Goal: Transaction & Acquisition: Purchase product/service

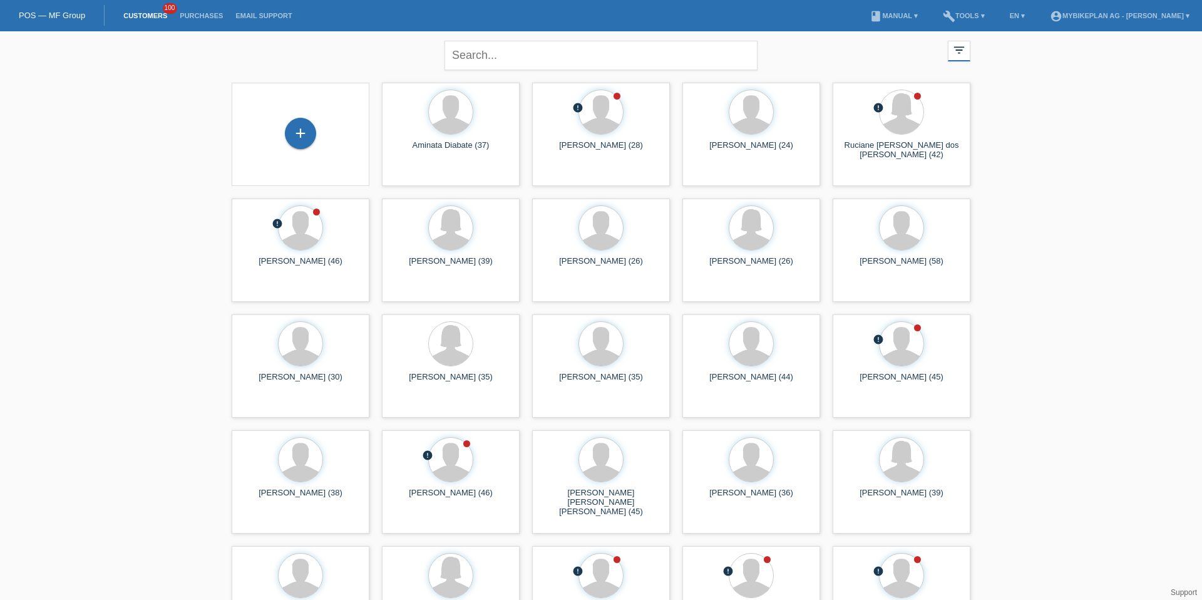
click at [309, 147] on div "+" at bounding box center [301, 134] width 118 height 33
click at [304, 140] on div "+" at bounding box center [300, 133] width 31 height 31
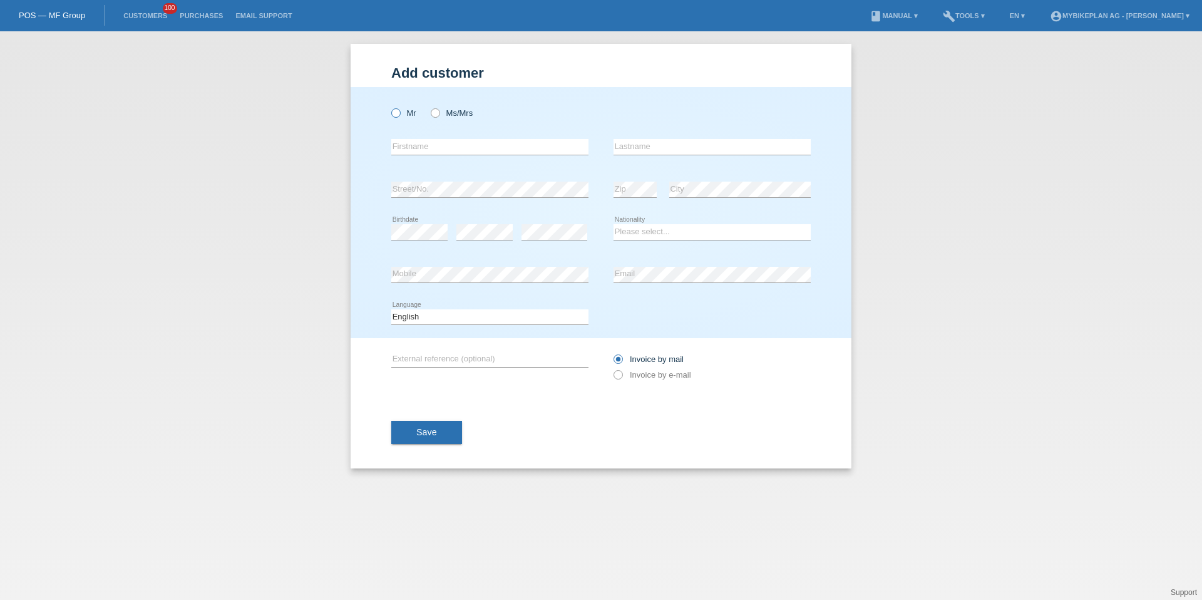
click at [402, 116] on label "Mr" at bounding box center [403, 112] width 25 height 9
click at [399, 116] on input "Mr" at bounding box center [395, 112] width 8 height 8
radio input "true"
click at [404, 152] on input "text" at bounding box center [489, 147] width 197 height 16
paste input "[PERSON_NAME]"
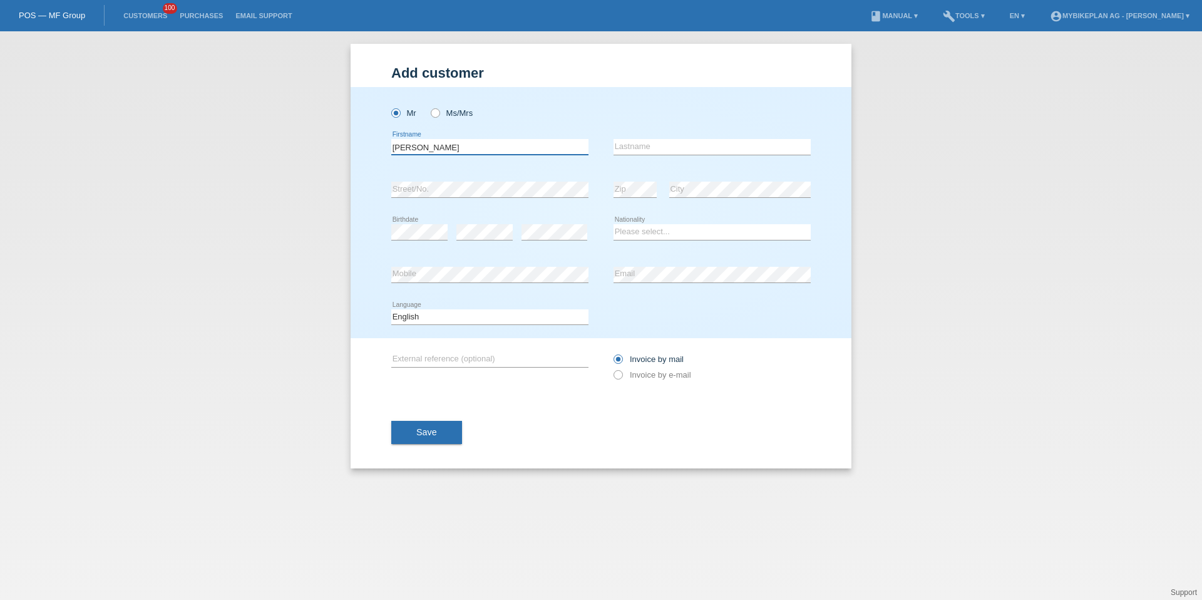
click at [430, 153] on input "[PERSON_NAME]" at bounding box center [489, 147] width 197 height 16
type input "Torsten"
paste input "Wongel"
type input "Wongel"
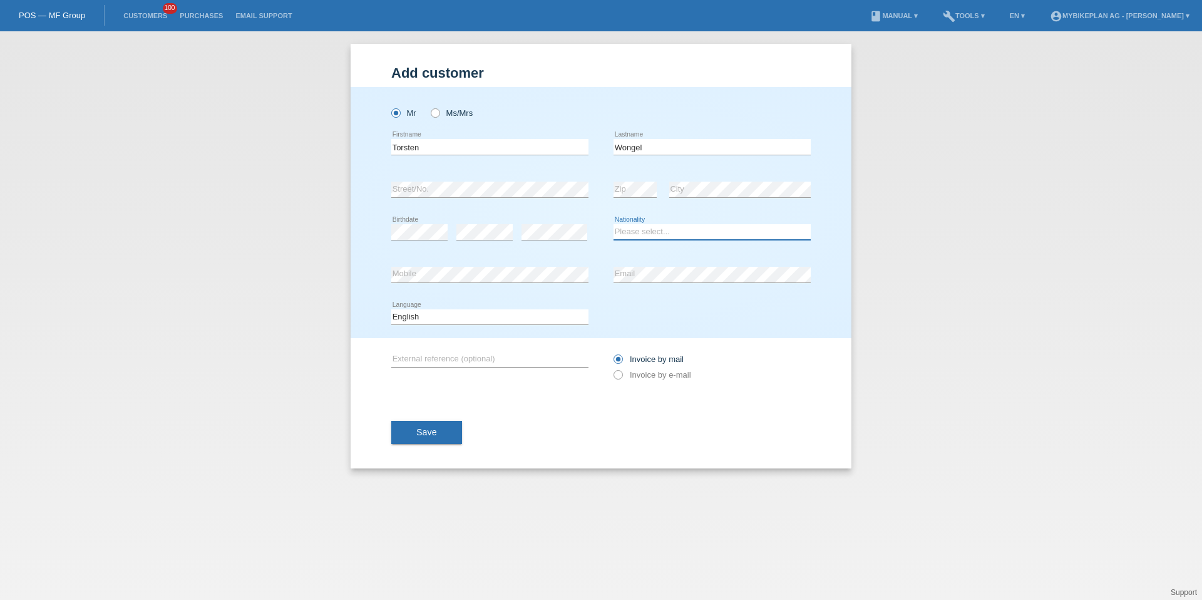
select select "CH"
click at [416, 322] on select "Deutsch Français Italiano English" at bounding box center [489, 316] width 197 height 15
select select "de"
click at [676, 373] on label "Invoice by e-mail" at bounding box center [653, 374] width 78 height 9
click at [622, 373] on input "Invoice by e-mail" at bounding box center [618, 378] width 8 height 16
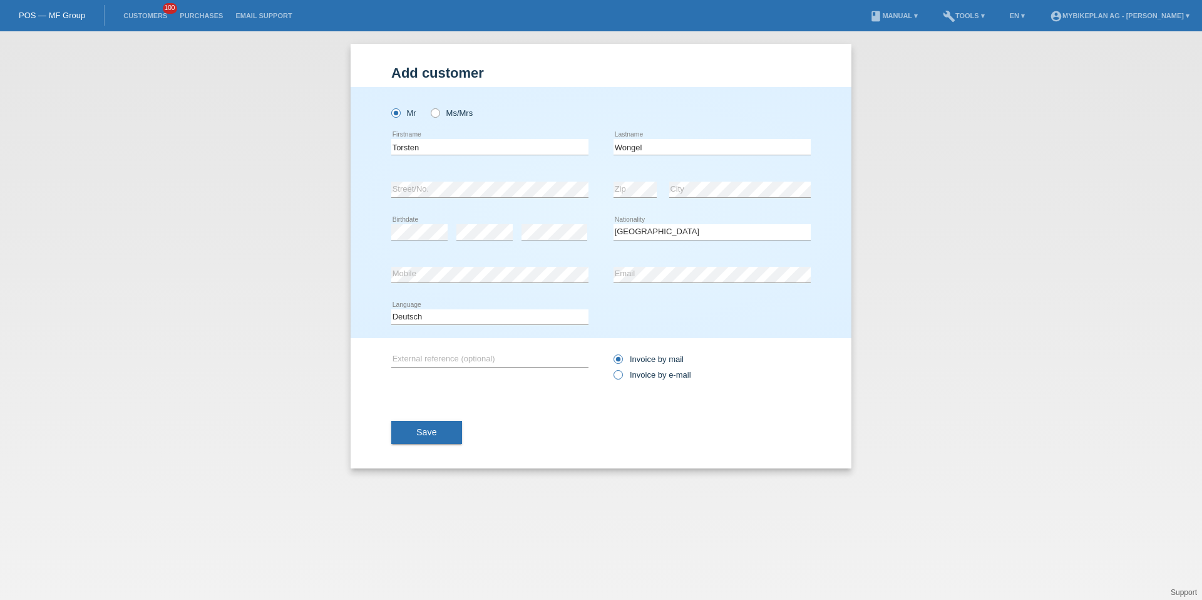
radio input "true"
click at [413, 425] on button "Save" at bounding box center [426, 433] width 71 height 24
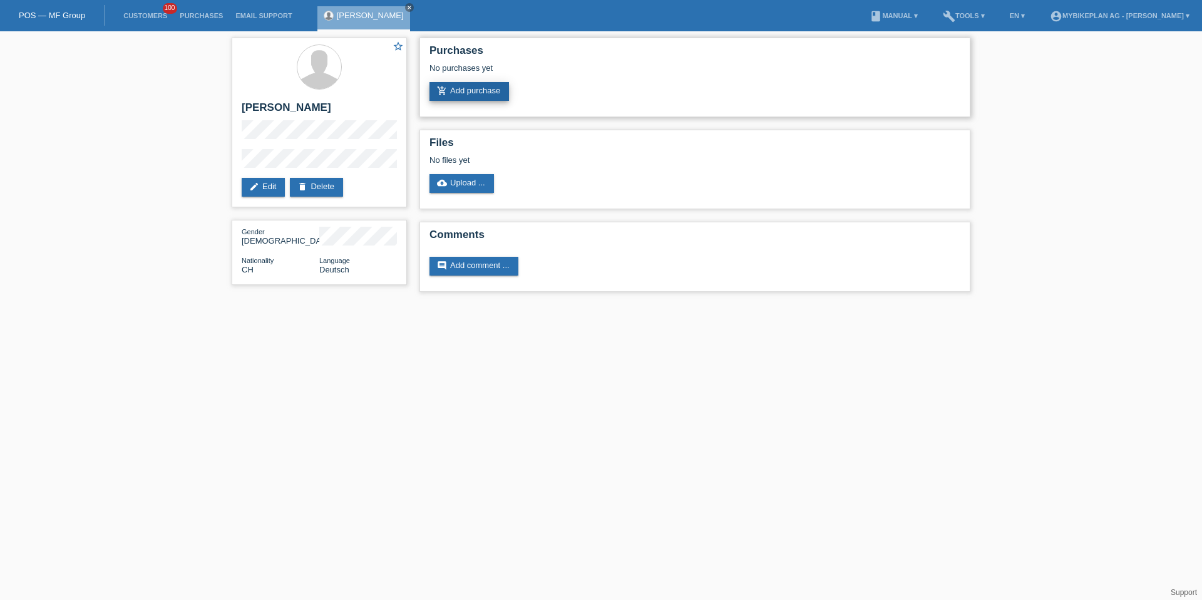
click at [461, 97] on link "add_shopping_cart Add purchase" at bounding box center [470, 91] width 80 height 19
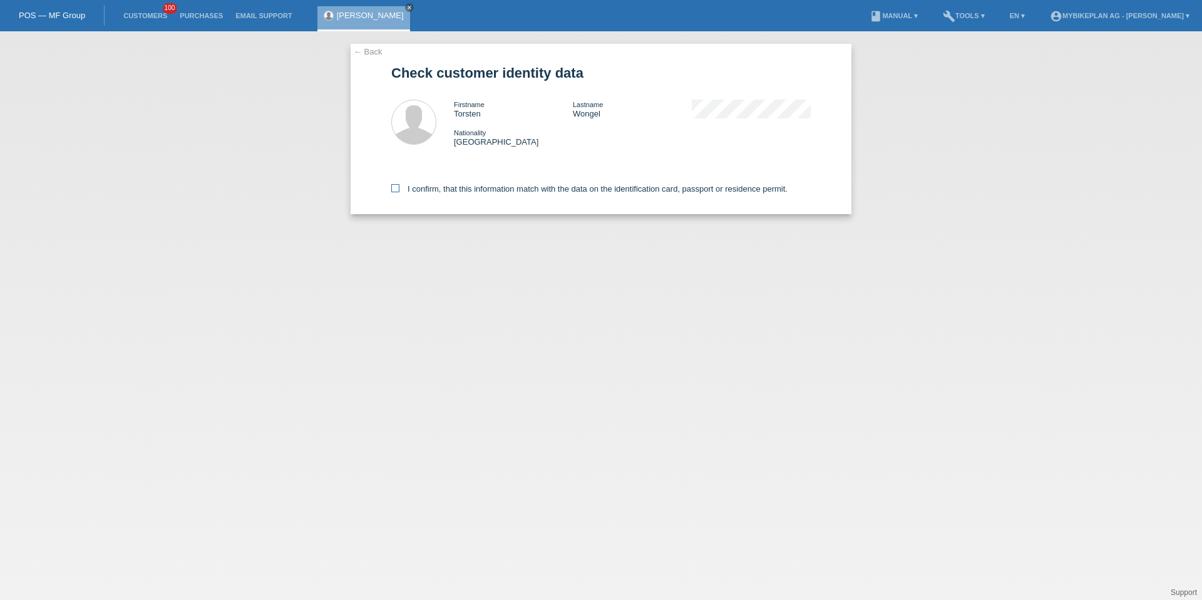
click at [465, 186] on label "I confirm, that this information match with the data on the identification card…" at bounding box center [589, 188] width 396 height 9
click at [399, 186] on input "I confirm, that this information match with the data on the identification card…" at bounding box center [395, 188] width 8 height 8
checkbox input "true"
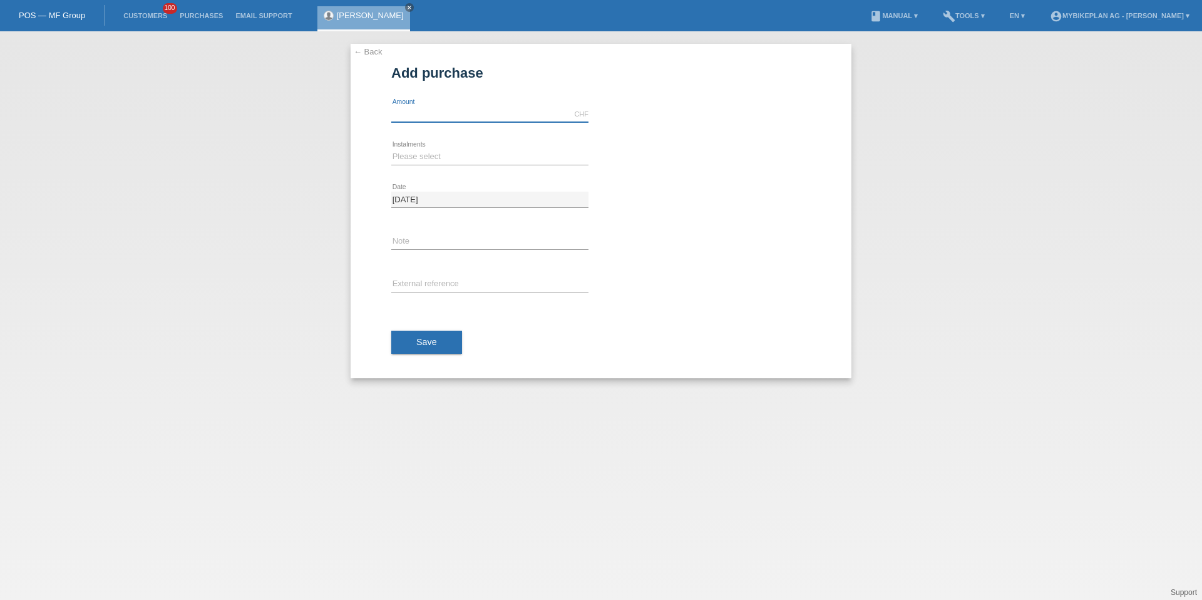
click at [445, 116] on input "text" at bounding box center [489, 114] width 197 height 16
type input "15000.00"
click at [459, 150] on select "Please select 6 instalments 12 instalments 18 instalments 24 instalments 36 ins…" at bounding box center [489, 156] width 197 height 15
select select "488"
click at [423, 351] on button "Save" at bounding box center [426, 343] width 71 height 24
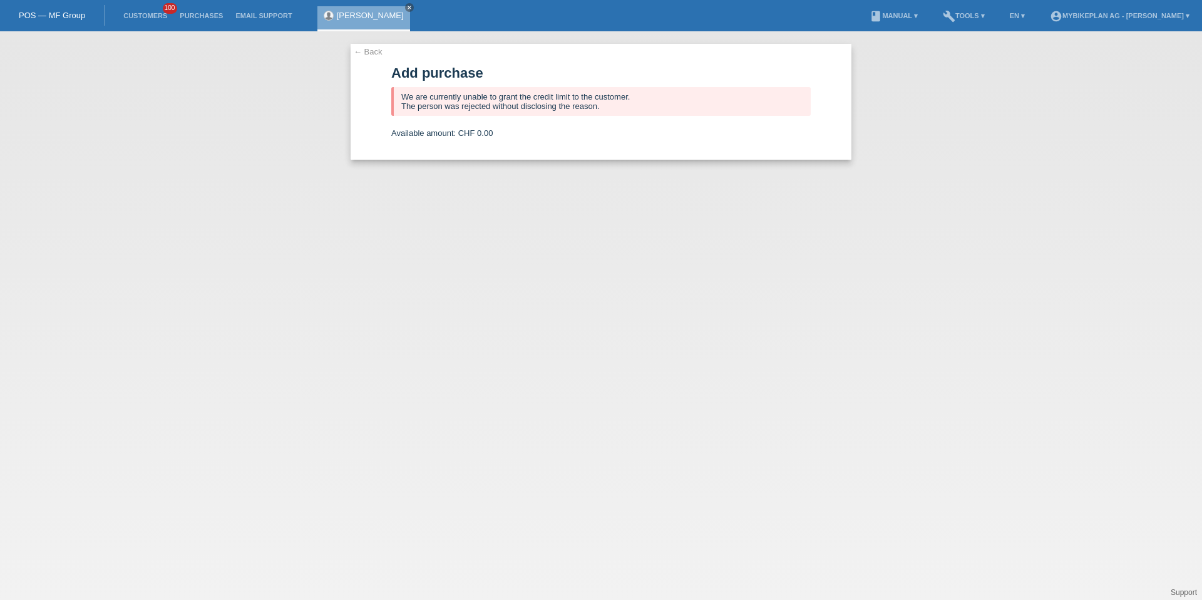
click at [143, 19] on li "Customers 100" at bounding box center [145, 16] width 56 height 32
click at [145, 16] on link "Customers" at bounding box center [145, 16] width 56 height 8
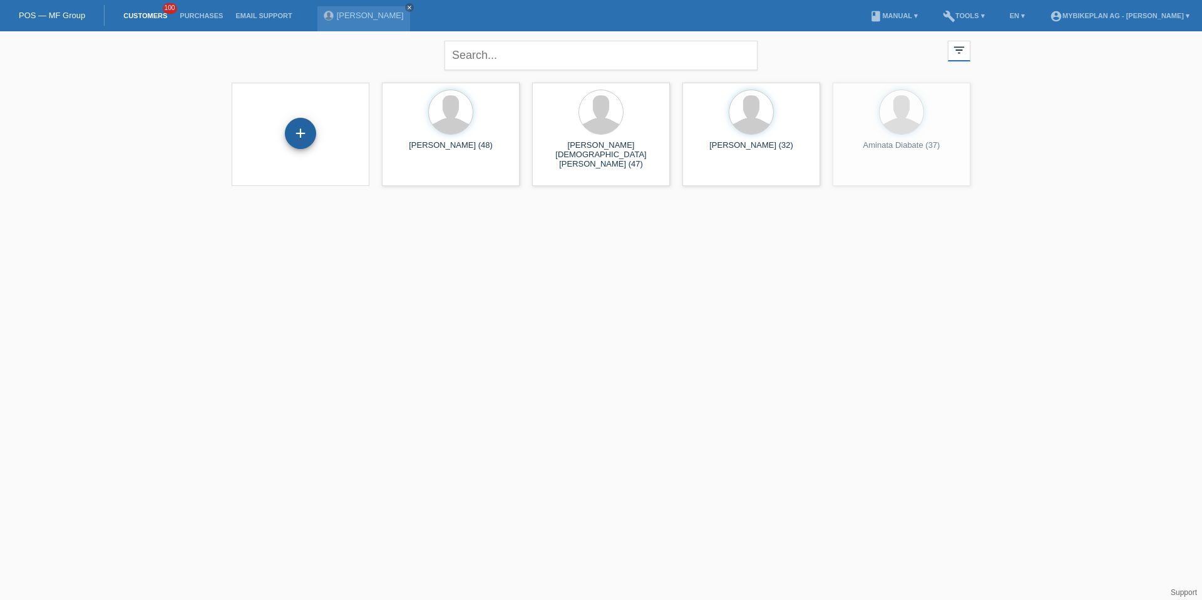
click at [297, 143] on div "+" at bounding box center [300, 133] width 31 height 31
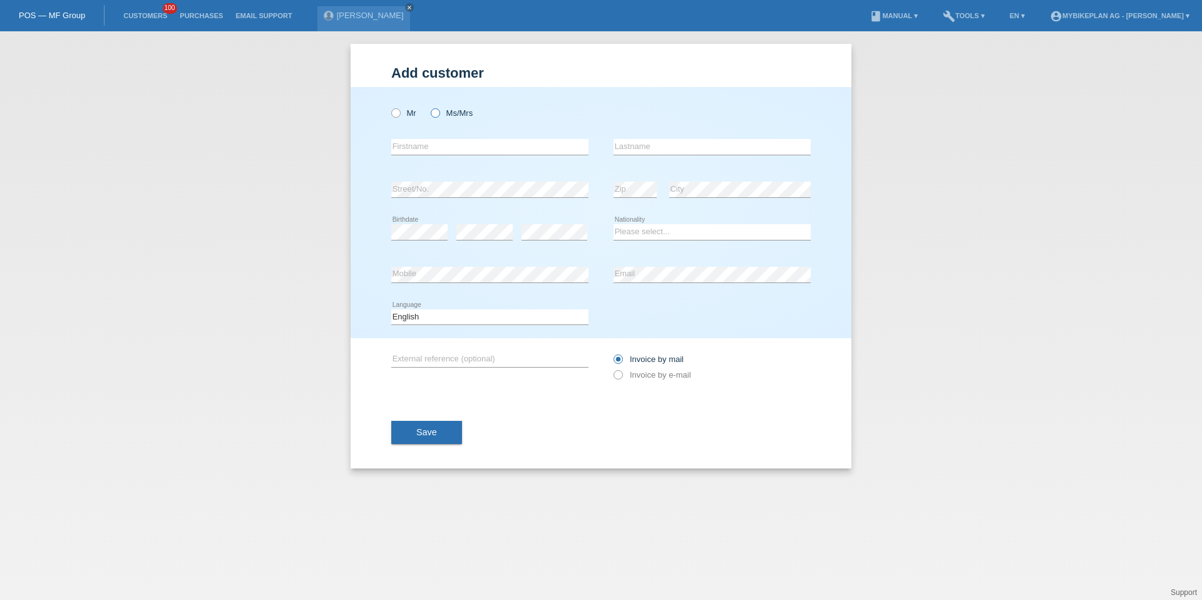
click at [443, 112] on label "Ms/Mrs" at bounding box center [452, 112] width 42 height 9
click at [439, 112] on input "Ms/Mrs" at bounding box center [435, 112] width 8 height 8
radio input "true"
click at [406, 112] on label "Mr" at bounding box center [403, 112] width 25 height 9
click at [399, 112] on input "Mr" at bounding box center [395, 112] width 8 height 8
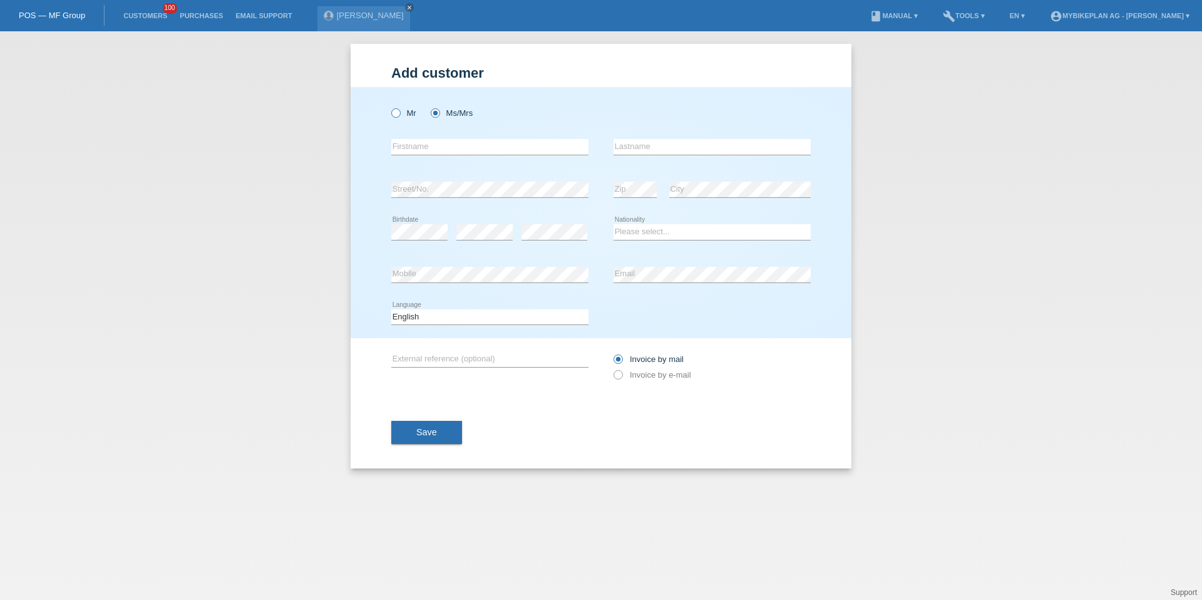
radio input "true"
click at [408, 148] on input "text" at bounding box center [489, 147] width 197 height 16
paste input "[PERSON_NAME]"
drag, startPoint x: 413, startPoint y: 147, endPoint x: 486, endPoint y: 148, distance: 73.9
click at [486, 148] on input "[PERSON_NAME]" at bounding box center [489, 147] width 197 height 16
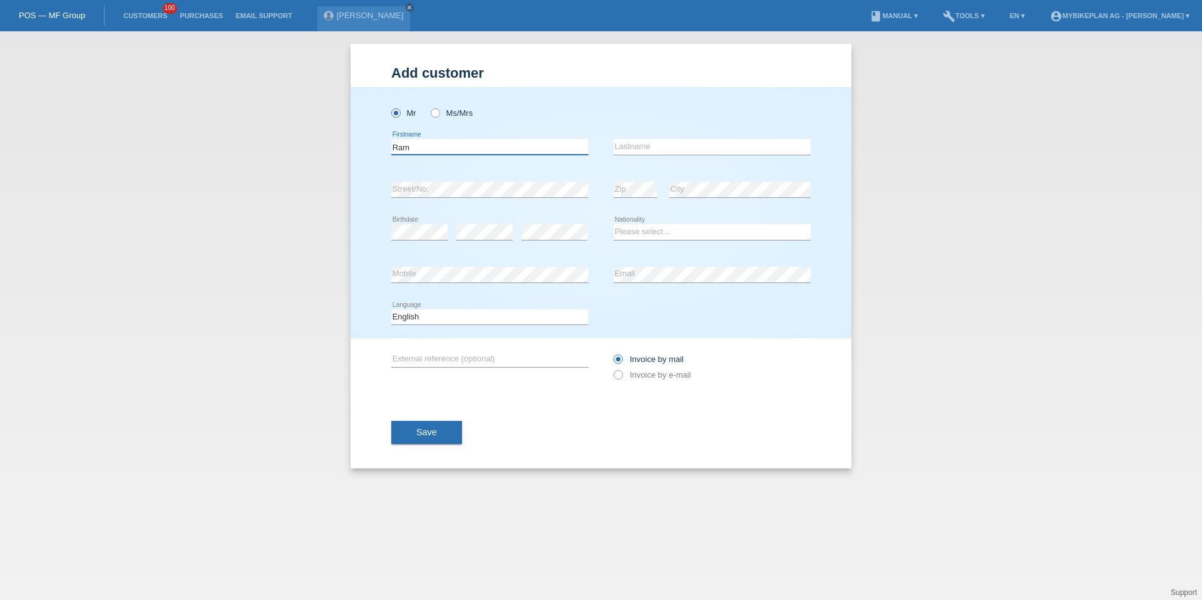
type input "Ram"
paste input "Al Karkafi"
type input "Al Karkafi"
click at [460, 151] on input "Ram" at bounding box center [489, 147] width 197 height 16
type input "Rami"
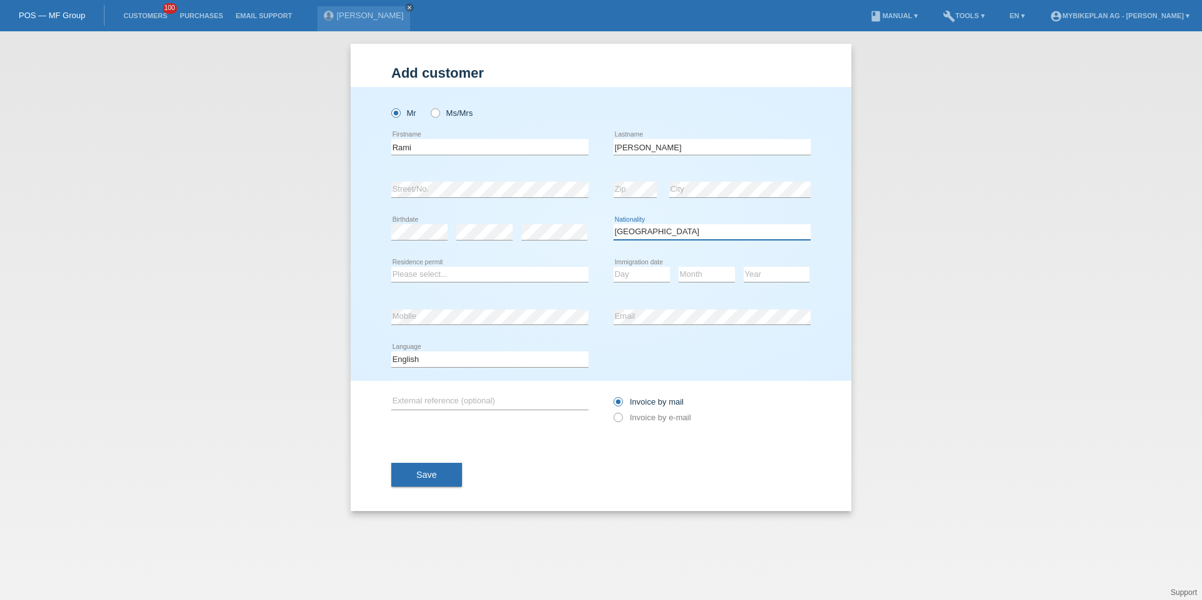
select select "LB"
select select "B"
select select "19"
select select "01"
select select "2022"
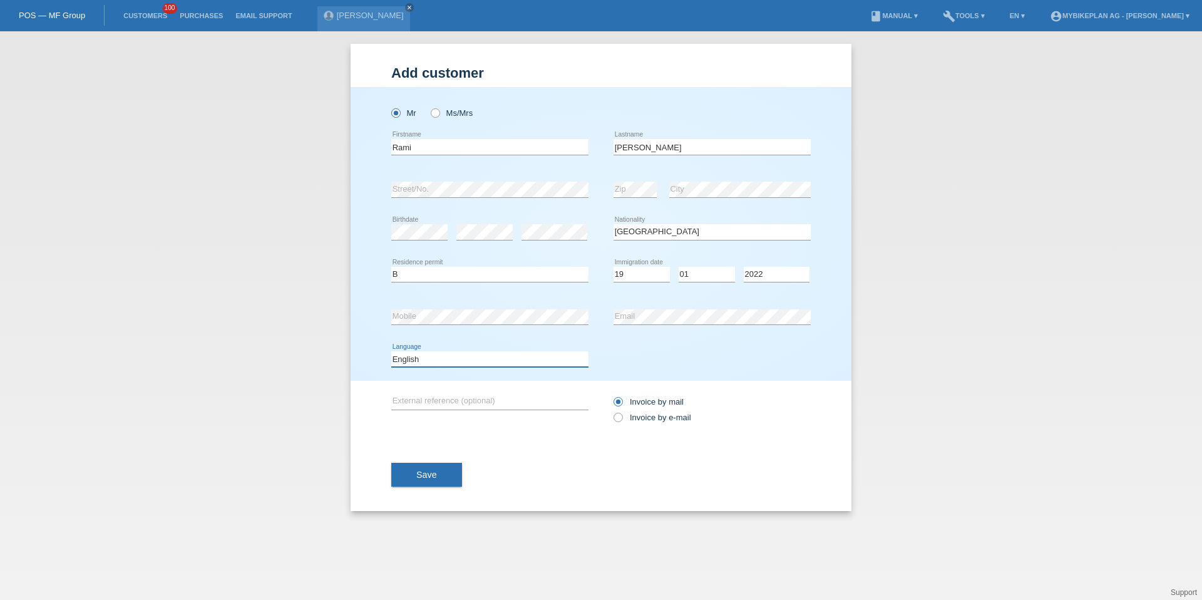
click at [414, 358] on select "Deutsch Français Italiano English" at bounding box center [489, 358] width 197 height 15
select select "fr"
click at [661, 416] on label "Invoice by e-mail" at bounding box center [653, 417] width 78 height 9
click at [622, 416] on input "Invoice by e-mail" at bounding box center [618, 421] width 8 height 16
radio input "true"
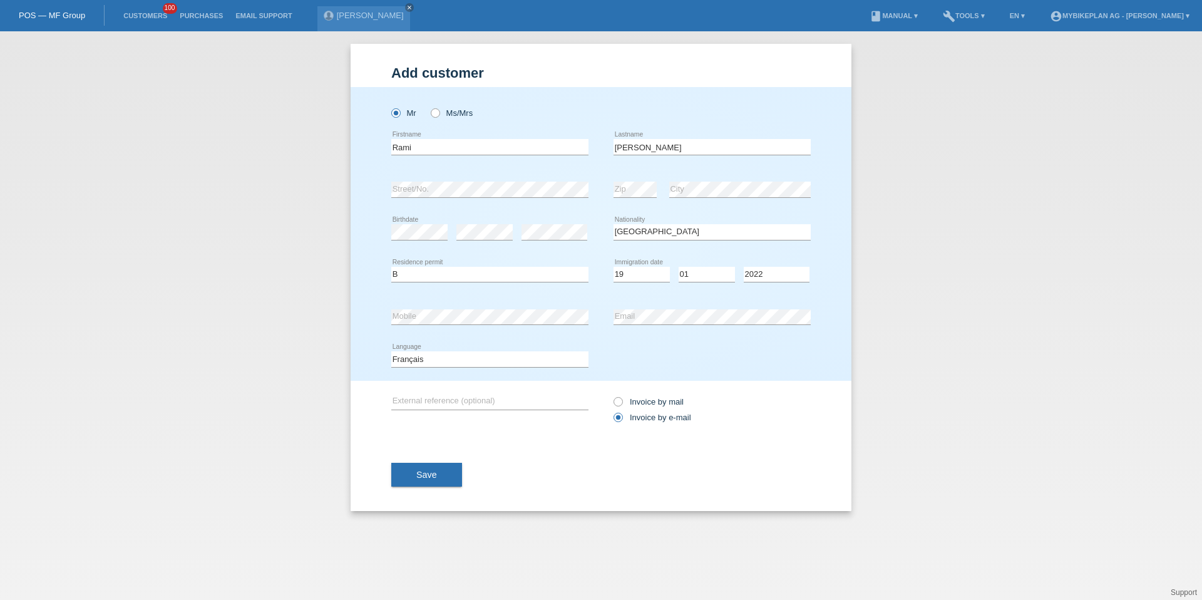
click at [440, 456] on div "Save" at bounding box center [601, 474] width 420 height 73
click at [437, 473] on button "Save" at bounding box center [426, 475] width 71 height 24
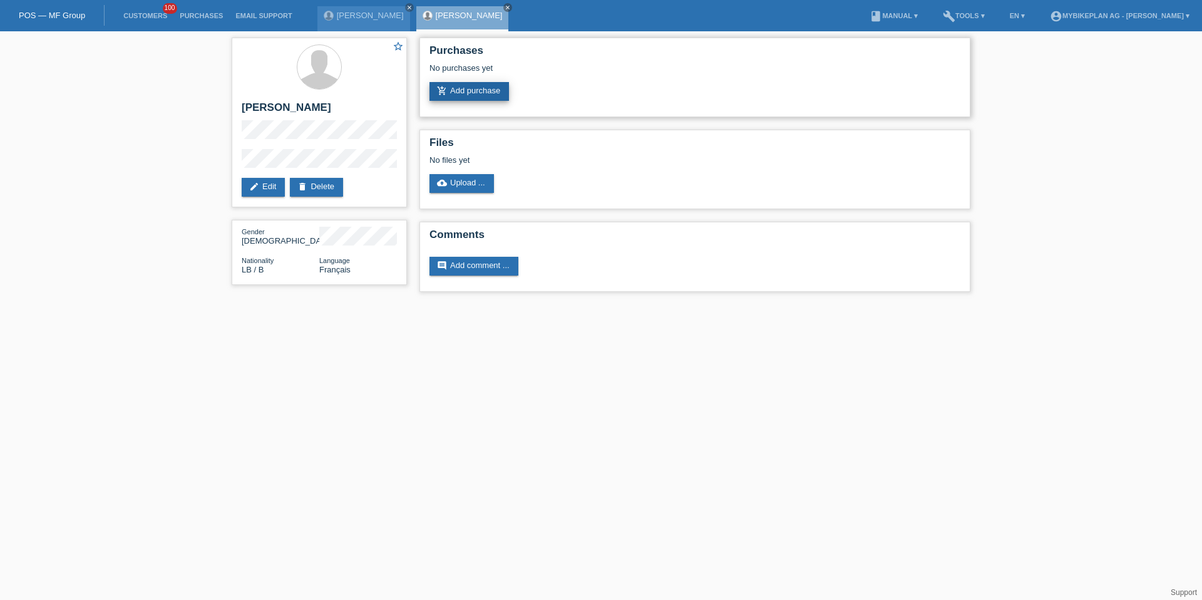
click at [432, 90] on link "add_shopping_cart Add purchase" at bounding box center [470, 91] width 80 height 19
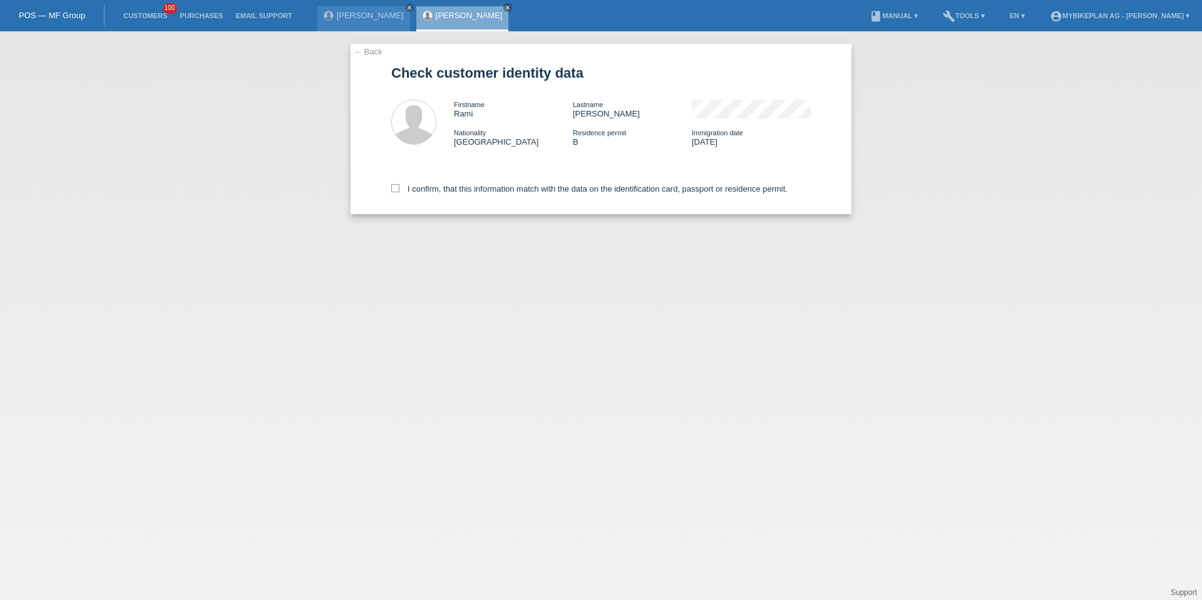
click at [451, 182] on div "I confirm, that this information match with the data on the identification card…" at bounding box center [601, 186] width 420 height 55
click at [451, 185] on label "I confirm, that this information match with the data on the identification card…" at bounding box center [589, 188] width 396 height 9
click at [399, 185] on input "I confirm, that this information match with the data on the identification card…" at bounding box center [395, 188] width 8 height 8
checkbox input "true"
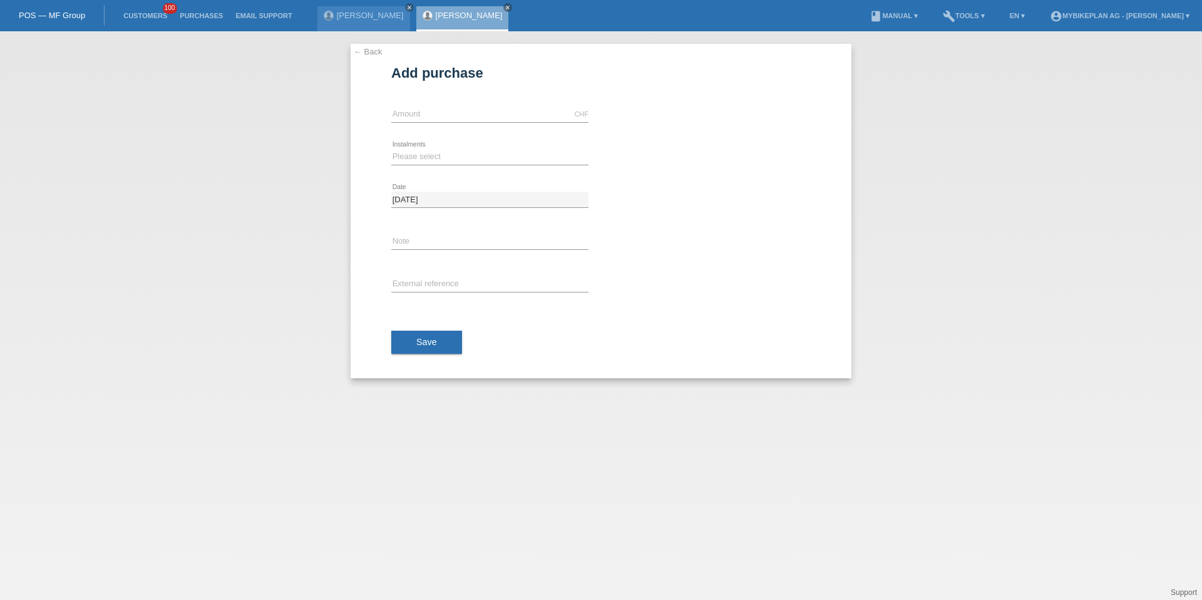
click at [448, 128] on div "CHF error Amount" at bounding box center [489, 114] width 197 height 43
click at [451, 118] on input "text" at bounding box center [489, 114] width 197 height 16
type input "15000.00"
click at [424, 160] on select "Please select 6 instalments 12 instalments 18 instalments 24 instalments 36 ins…" at bounding box center [489, 156] width 197 height 15
select select "488"
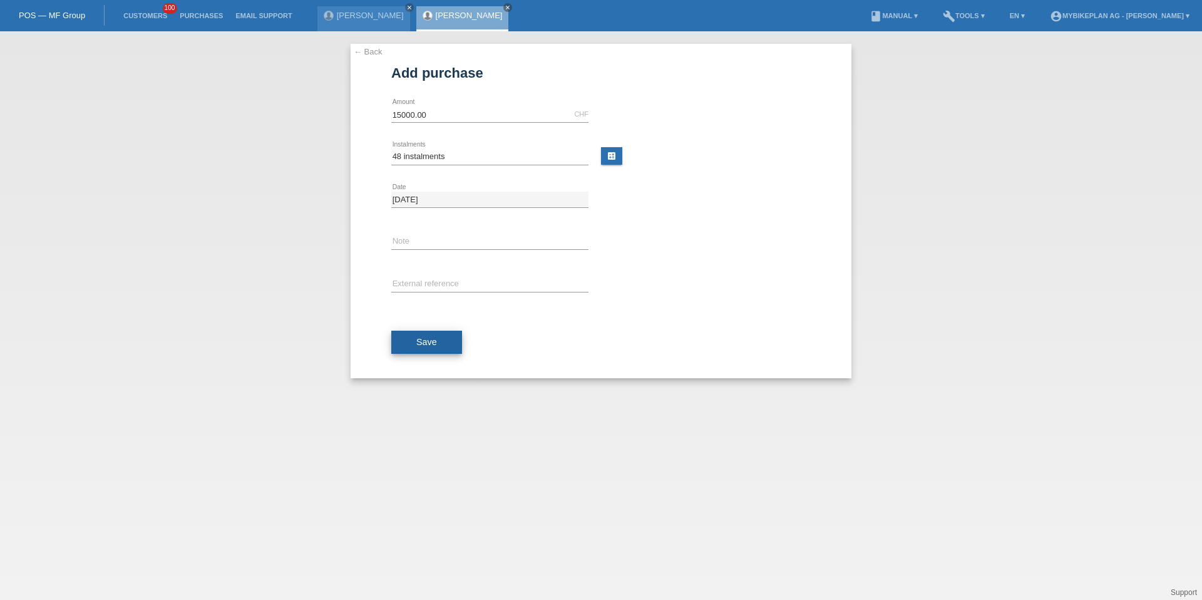
click at [430, 350] on button "Save" at bounding box center [426, 343] width 71 height 24
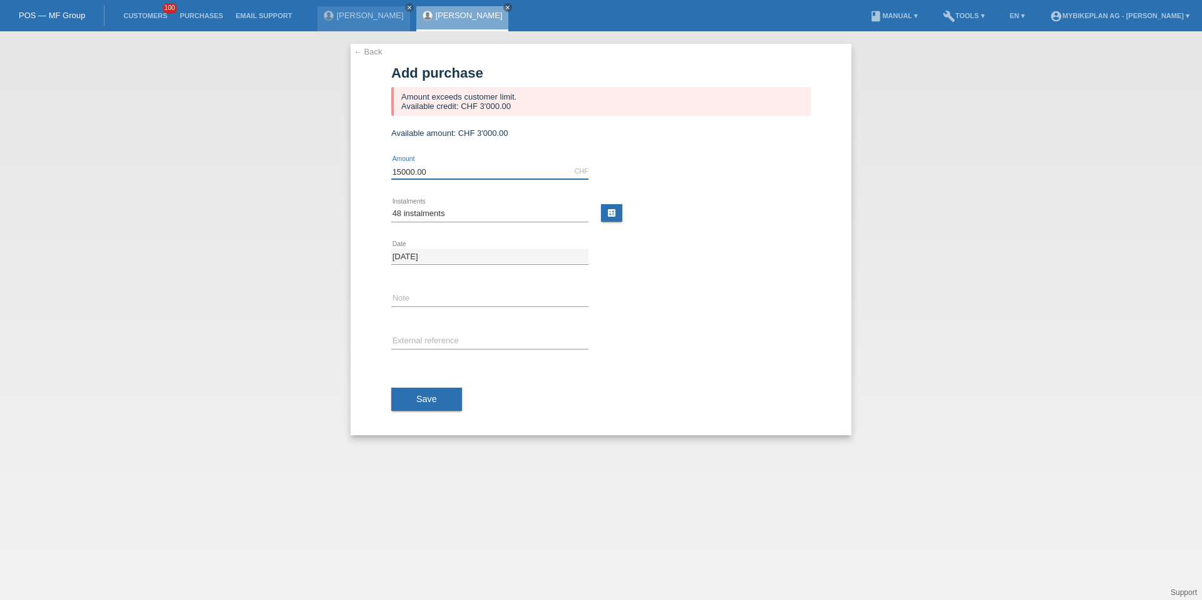
click at [401, 172] on input "15000.00" at bounding box center [489, 171] width 197 height 16
type input "3000.00"
click at [418, 404] on button "Save" at bounding box center [426, 400] width 71 height 24
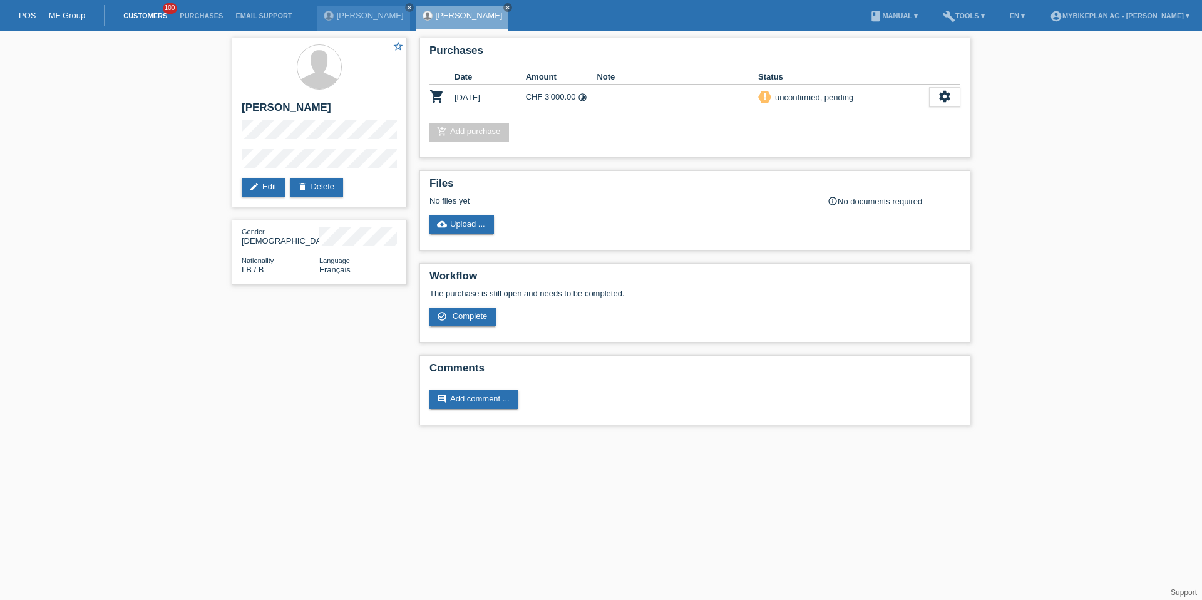
click at [138, 15] on link "Customers" at bounding box center [145, 16] width 56 height 8
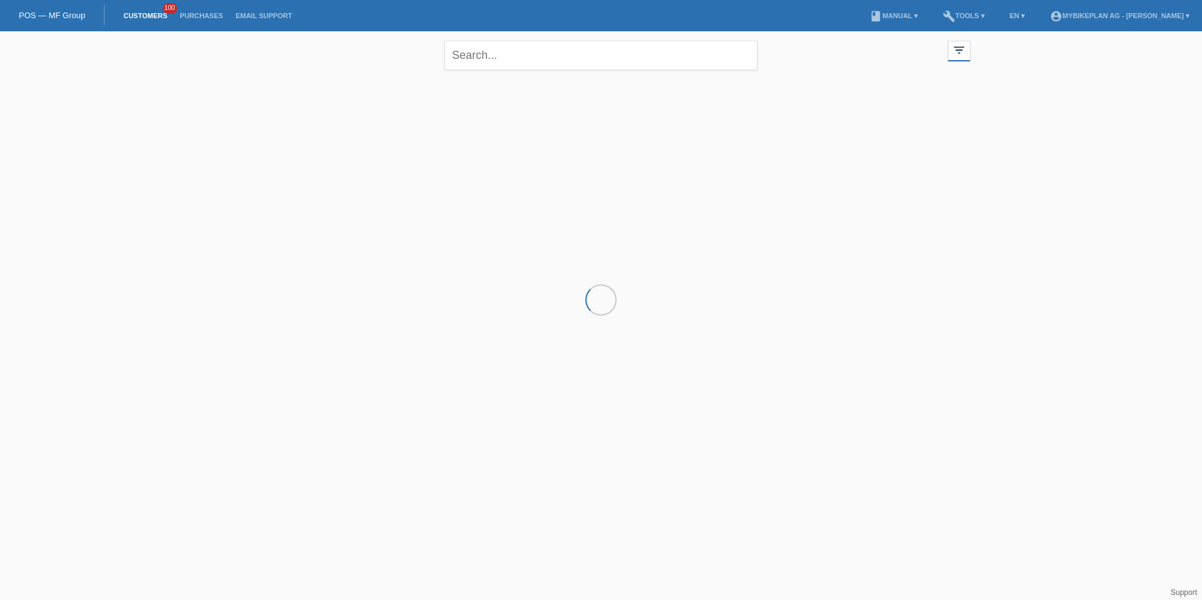
click at [281, 185] on div at bounding box center [600, 138] width 751 height 125
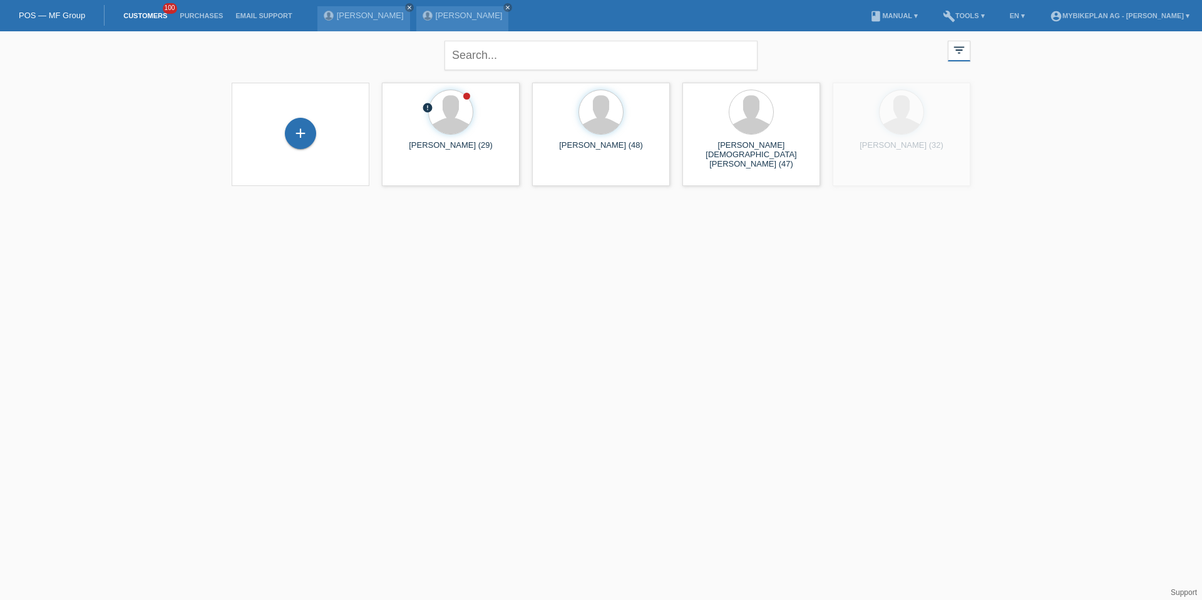
click at [292, 148] on div "+" at bounding box center [301, 134] width 118 height 33
click at [299, 138] on div "+" at bounding box center [300, 133] width 31 height 31
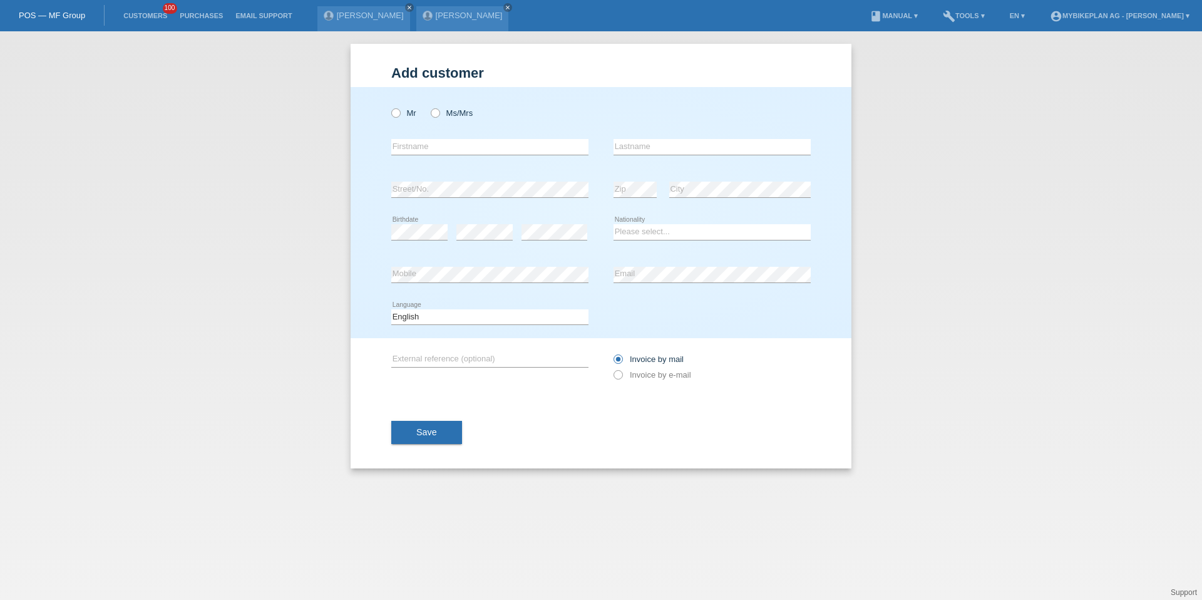
click at [396, 123] on div "Mr Ms/Mrs" at bounding box center [489, 113] width 197 height 26
click at [389, 106] on icon at bounding box center [389, 106] width 0 height 0
click at [396, 113] on input "Mr" at bounding box center [395, 112] width 8 height 8
radio input "true"
click at [407, 147] on input "text" at bounding box center [489, 147] width 197 height 16
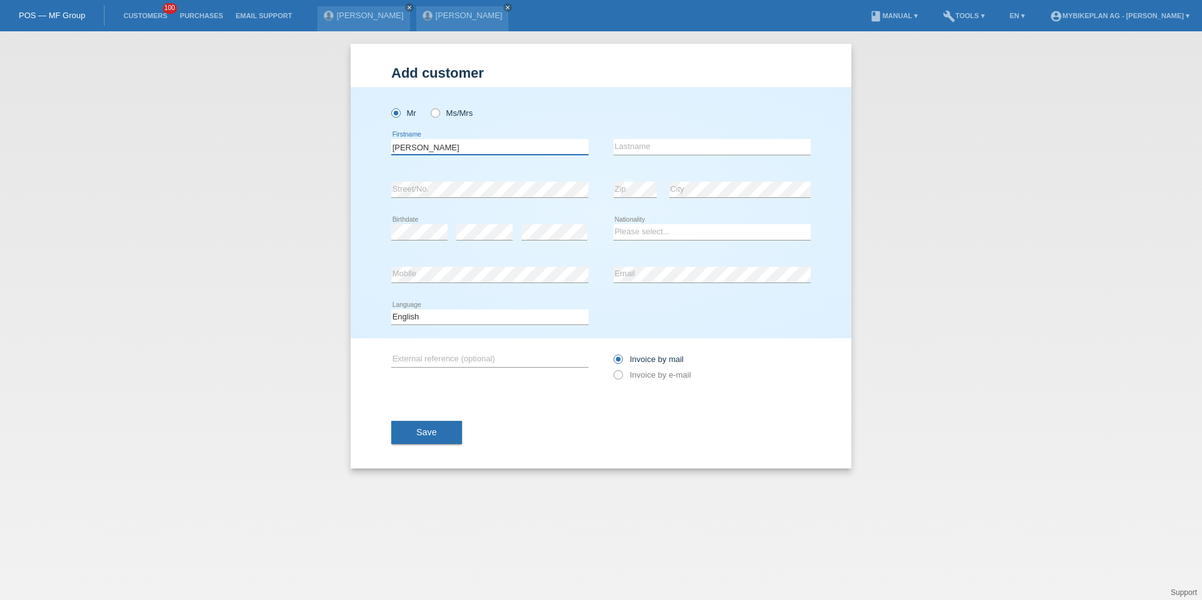
type input "[PERSON_NAME]"
type input "Mulle"
select select "CH"
click at [446, 316] on select "Deutsch Français Italiano English" at bounding box center [489, 316] width 197 height 15
select select "de"
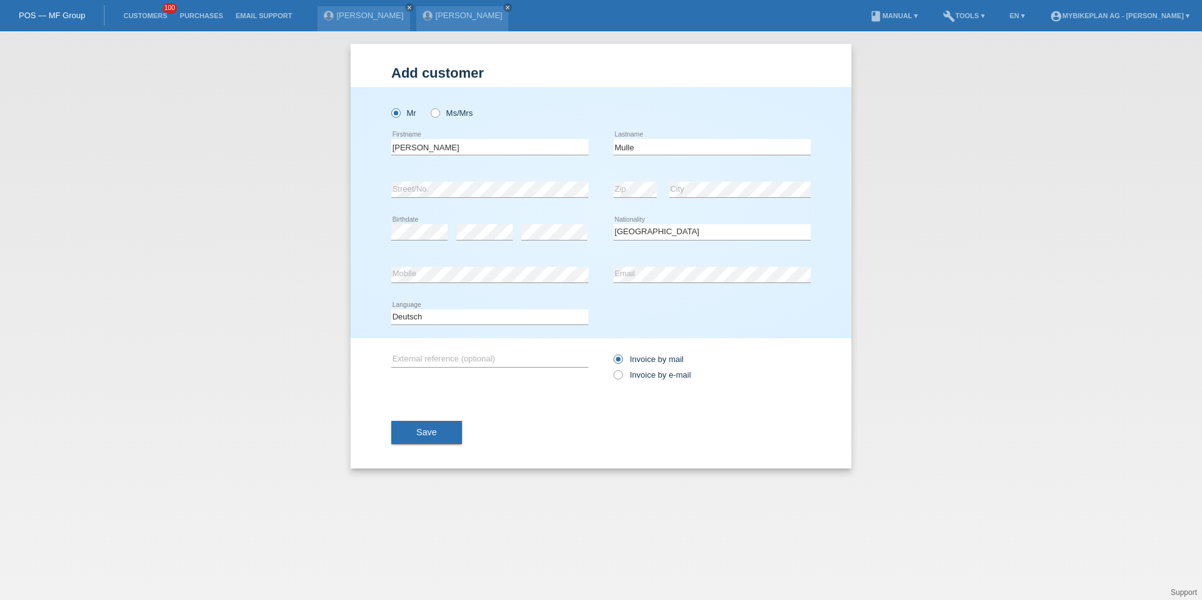
click at [636, 366] on div "Invoice by mail Invoice by e-mail" at bounding box center [712, 366] width 197 height 31
click at [635, 375] on label "Invoice by e-mail" at bounding box center [653, 374] width 78 height 9
click at [622, 375] on input "Invoice by e-mail" at bounding box center [618, 378] width 8 height 16
radio input "true"
click at [416, 427] on span "Save" at bounding box center [426, 432] width 21 height 10
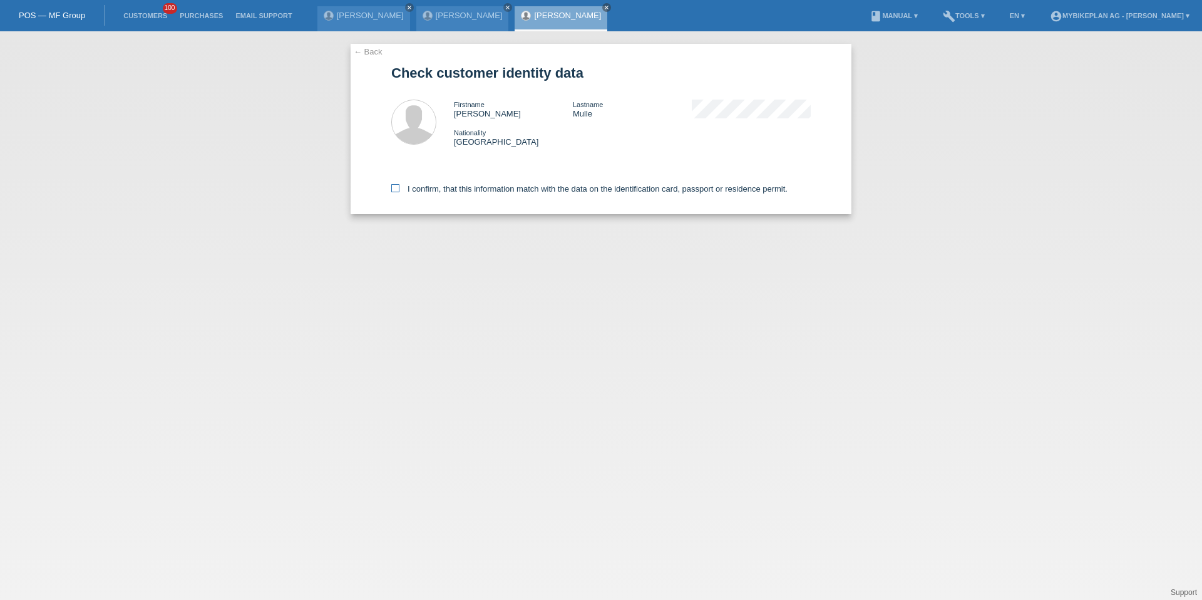
click at [476, 188] on label "I confirm, that this information match with the data on the identification card…" at bounding box center [589, 188] width 396 height 9
click at [399, 188] on input "I confirm, that this information match with the data on the identification card…" at bounding box center [395, 188] width 8 height 8
checkbox input "true"
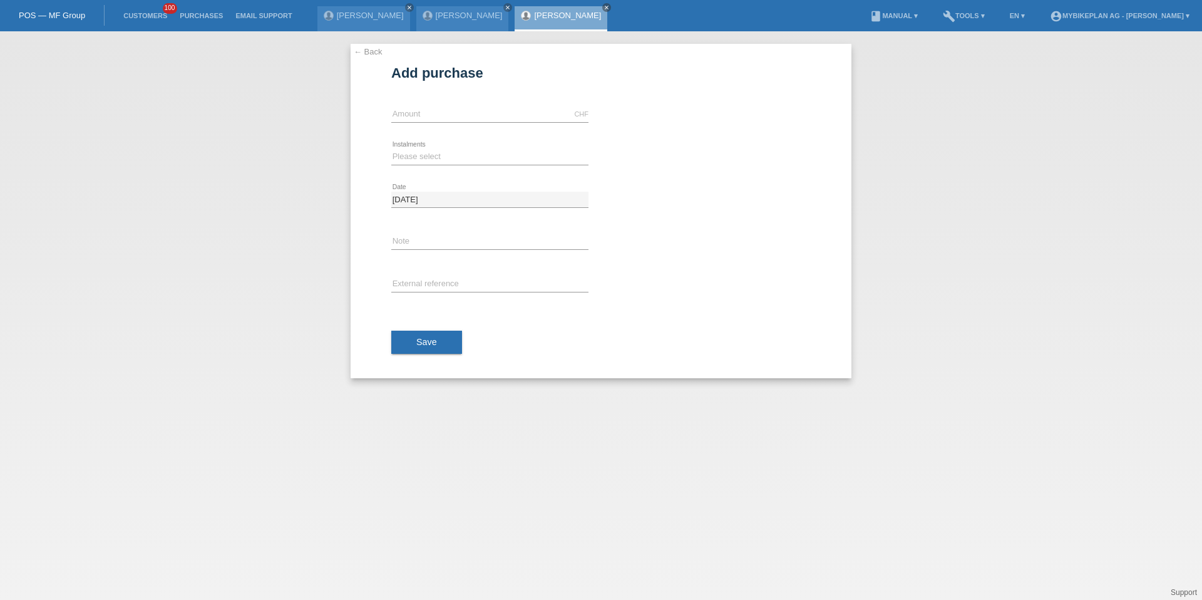
click at [456, 122] on icon at bounding box center [489, 122] width 197 height 1
click at [451, 113] on input "text" at bounding box center [489, 114] width 197 height 16
type input "15000.00"
click at [435, 150] on select "Please select 6 instalments 12 instalments 18 instalments 24 instalments 36 ins…" at bounding box center [489, 156] width 197 height 15
select select "488"
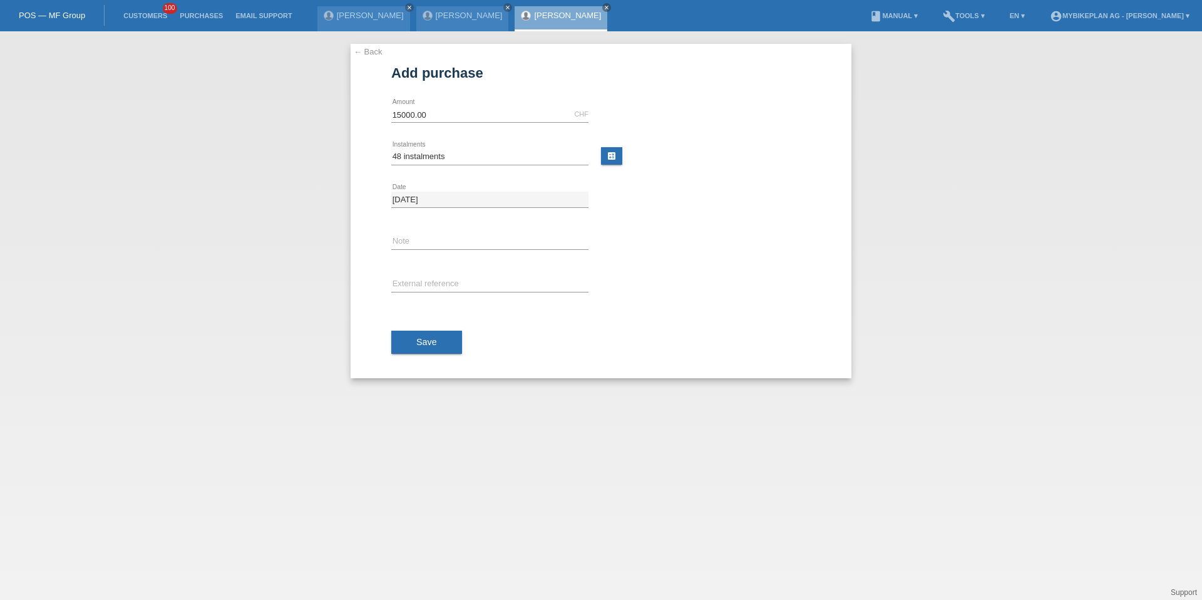
click at [432, 355] on div "Save" at bounding box center [601, 342] width 420 height 73
click at [433, 347] on button "Save" at bounding box center [426, 343] width 71 height 24
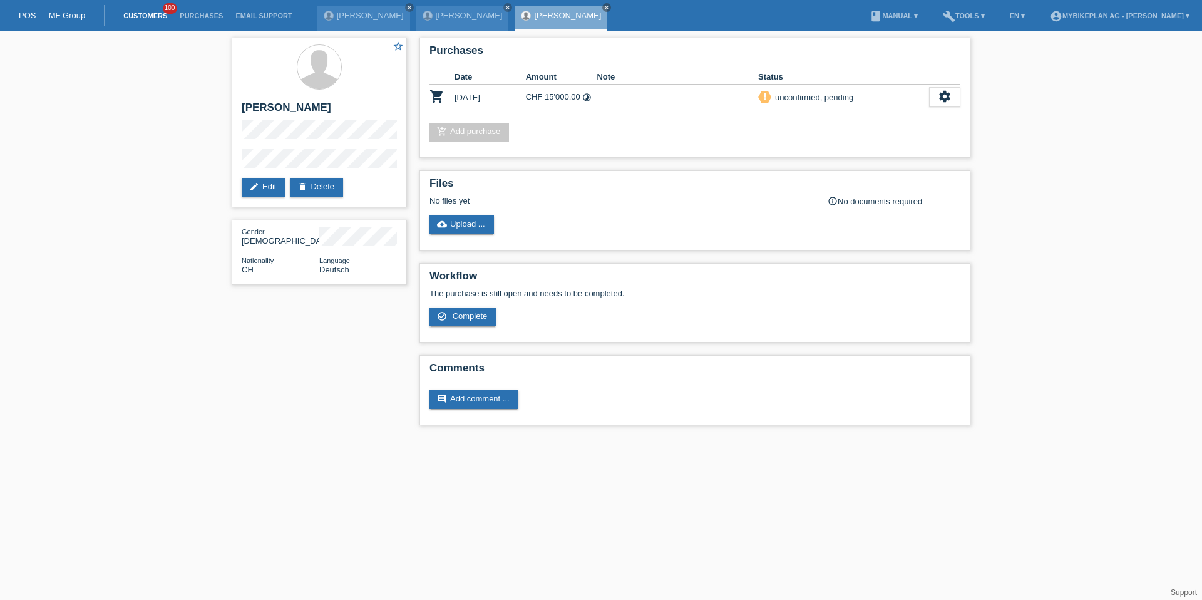
click at [154, 17] on link "Customers" at bounding box center [145, 16] width 56 height 8
click at [148, 17] on link "Customers" at bounding box center [145, 16] width 56 height 8
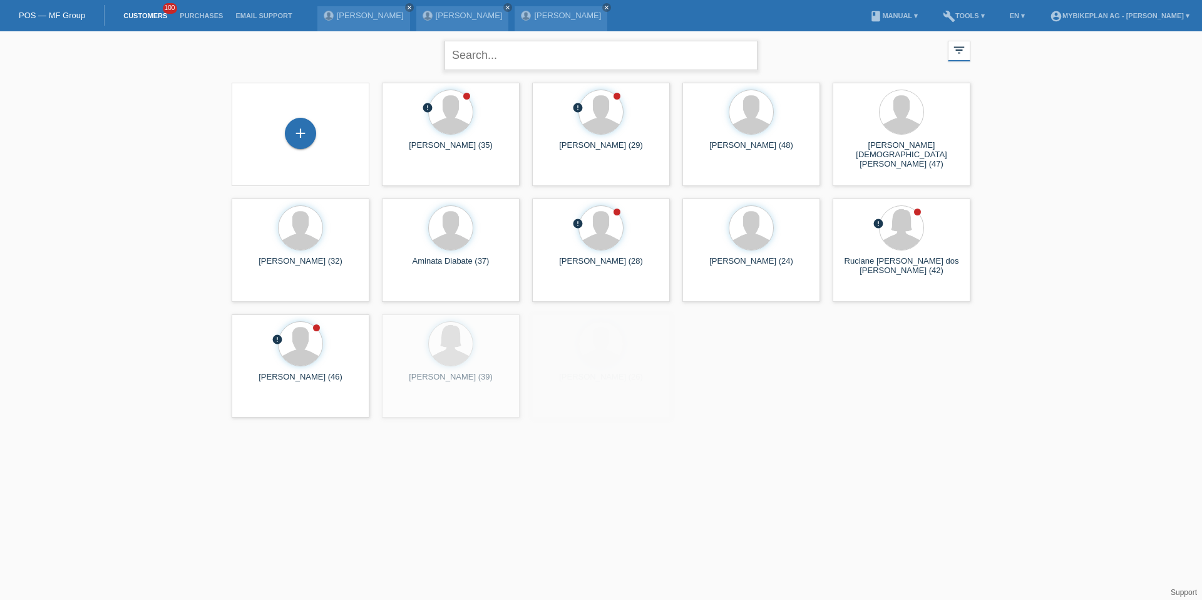
click at [458, 57] on input "text" at bounding box center [601, 55] width 313 height 29
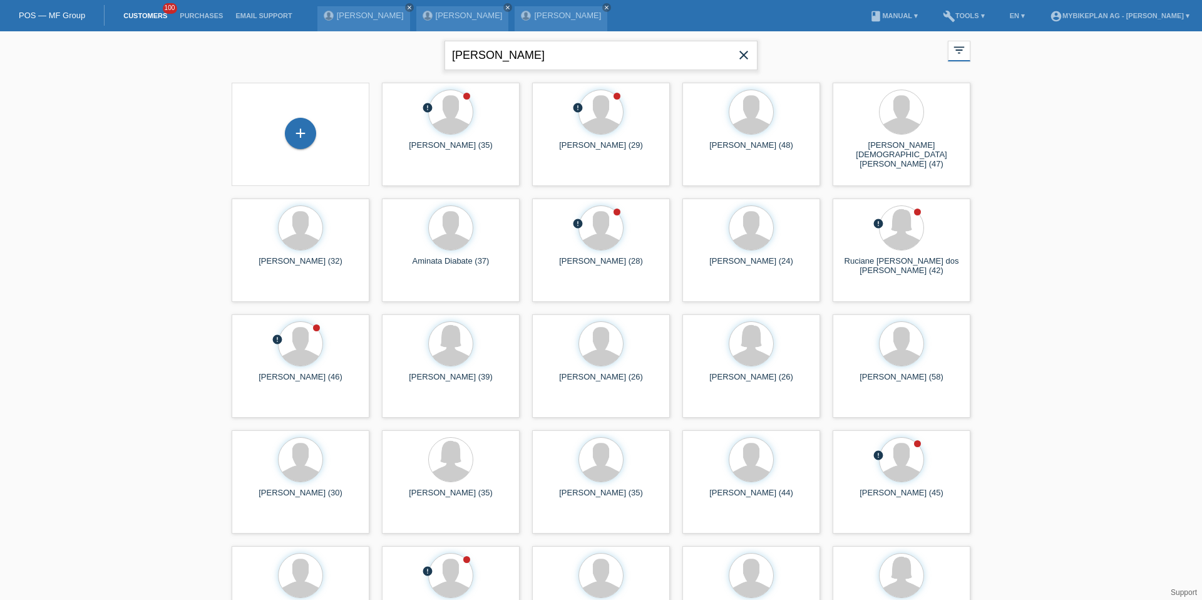
type input "[PERSON_NAME]"
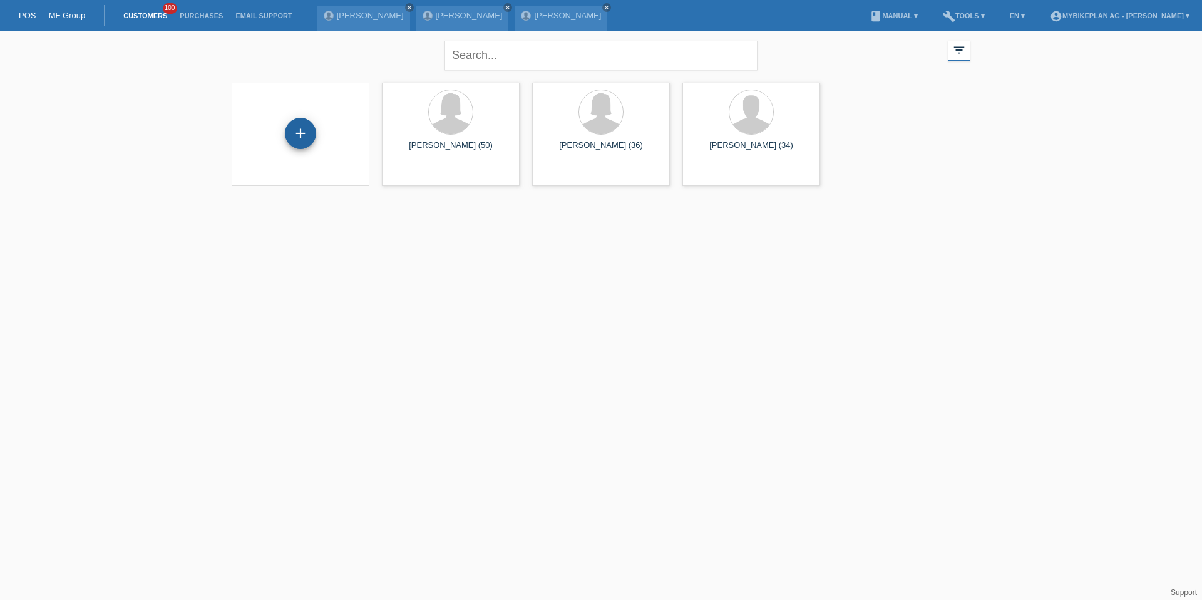
click at [289, 142] on div "+" at bounding box center [300, 133] width 31 height 31
click at [291, 142] on div "+" at bounding box center [301, 133] width 30 height 21
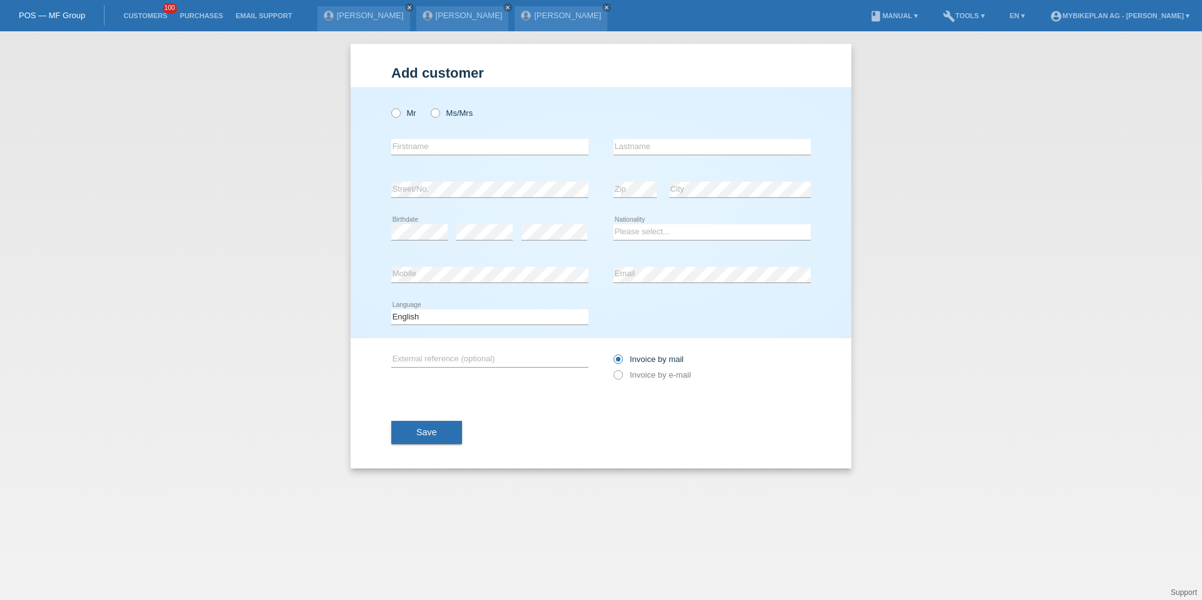
click at [401, 107] on div "Mr Ms/Mrs" at bounding box center [489, 113] width 197 height 26
click at [397, 119] on div "Mr Ms/Mrs" at bounding box center [489, 113] width 197 height 26
click at [404, 117] on label "Mr" at bounding box center [403, 112] width 25 height 9
click at [399, 116] on input "Mr" at bounding box center [395, 112] width 8 height 8
radio input "true"
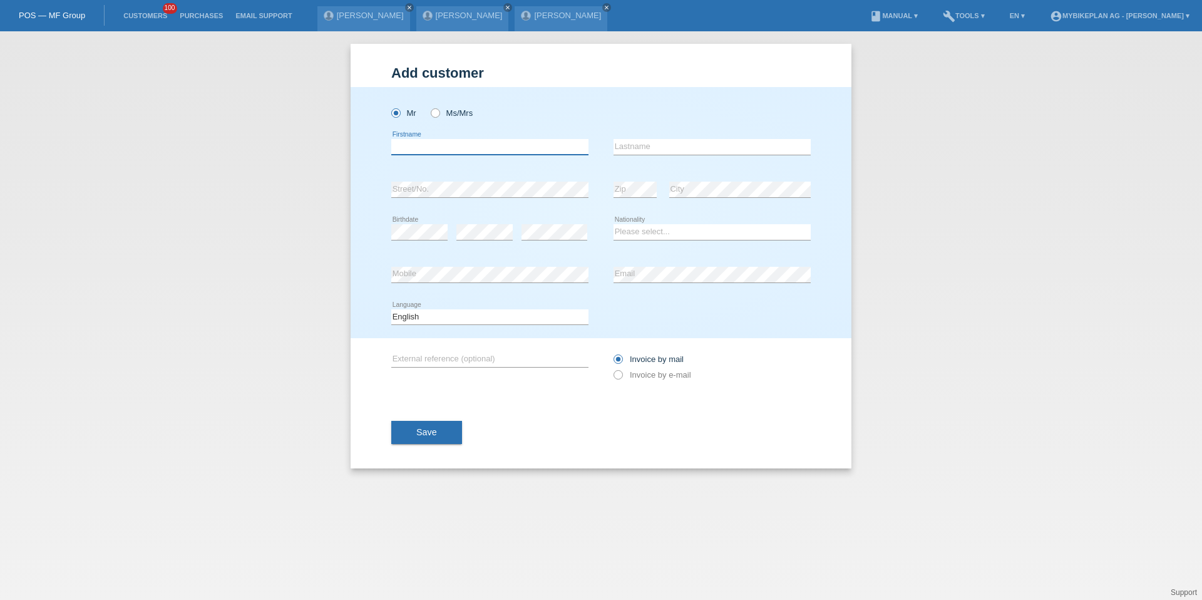
click at [408, 143] on input "text" at bounding box center [489, 147] width 197 height 16
type input "Simon"
type input "Jordi"
select select "CH"
click at [147, 238] on div "Add customer Add customer Add customer Mr Ms/Mrs Simon" at bounding box center [601, 315] width 1202 height 569
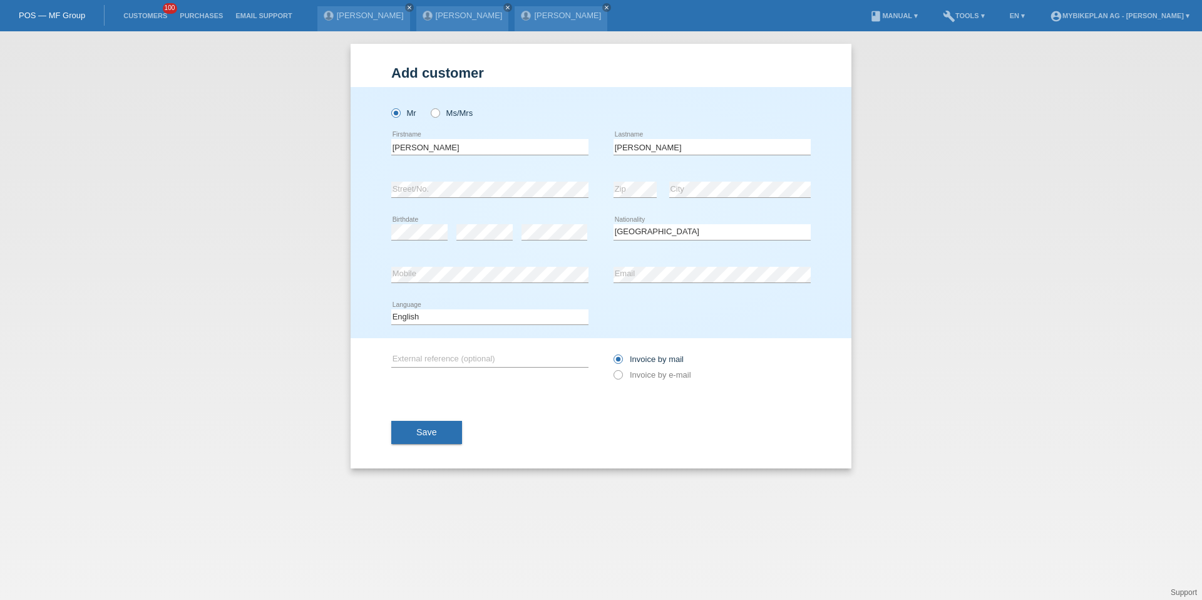
click at [202, 286] on div "Add customer Add customer Add customer Mr Ms/Mrs Simon" at bounding box center [601, 315] width 1202 height 569
click at [419, 297] on div "Deutsch Français Italiano English error Language" at bounding box center [489, 317] width 197 height 43
click at [564, 301] on div "Deutsch Français Italiano English error Language" at bounding box center [489, 317] width 197 height 43
click at [558, 310] on select "Deutsch Français Italiano English" at bounding box center [489, 316] width 197 height 15
select select "de"
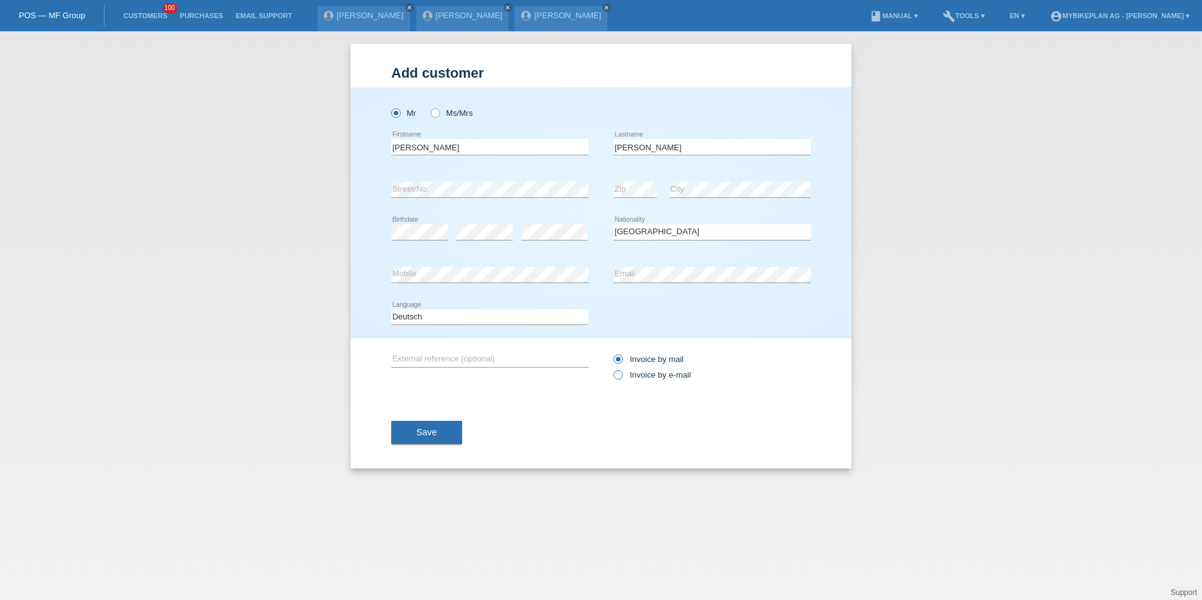
click at [654, 374] on label "Invoice by e-mail" at bounding box center [653, 374] width 78 height 9
click at [622, 374] on input "Invoice by e-mail" at bounding box center [618, 378] width 8 height 16
radio input "true"
drag, startPoint x: 654, startPoint y: 374, endPoint x: 544, endPoint y: 389, distance: 110.6
click at [649, 374] on label "Invoice by e-mail" at bounding box center [653, 374] width 78 height 9
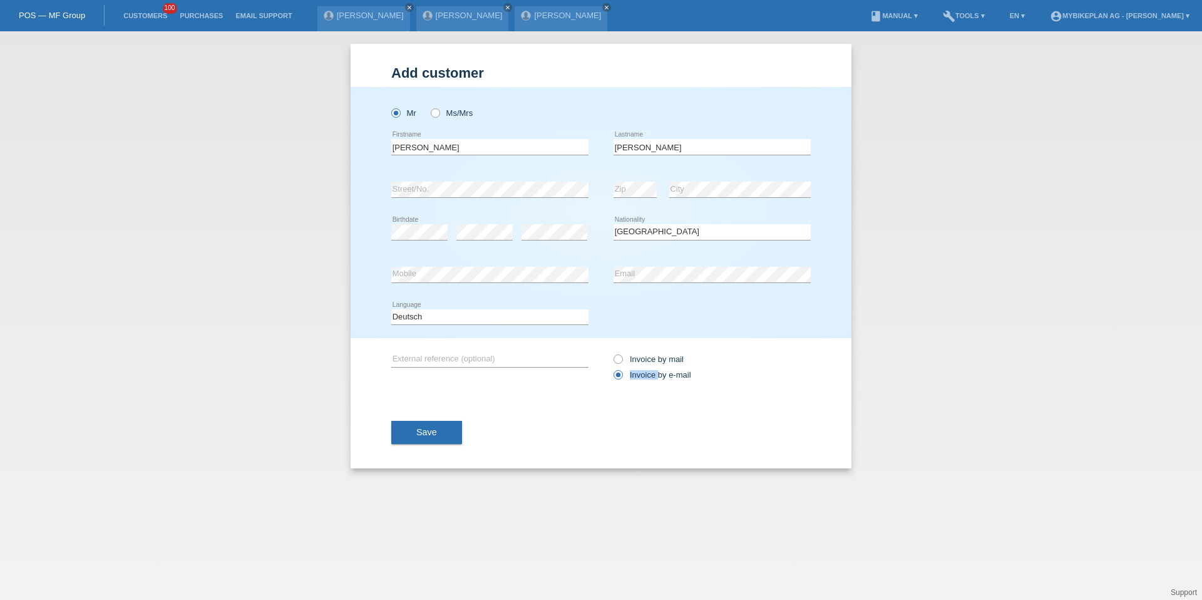
click at [622, 374] on input "Invoice by e-mail" at bounding box center [618, 378] width 8 height 16
click at [428, 439] on button "Save" at bounding box center [426, 433] width 71 height 24
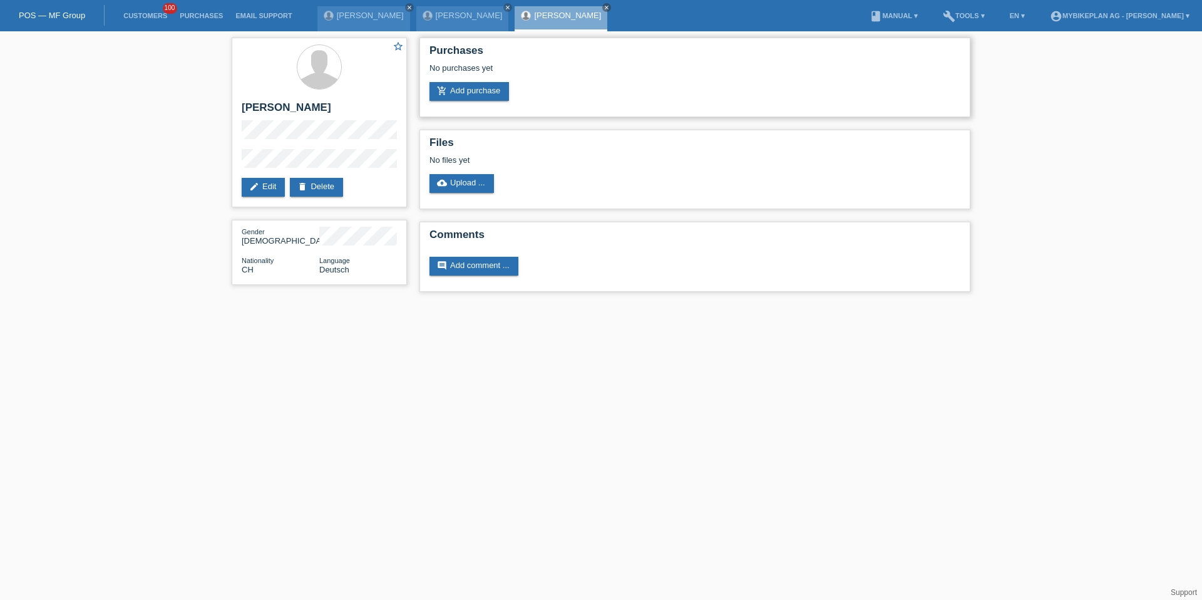
click at [455, 103] on div "Purchases No purchases yet add_shopping_cart Add purchase" at bounding box center [695, 78] width 551 height 80
click at [455, 97] on link "add_shopping_cart Add purchase" at bounding box center [470, 91] width 80 height 19
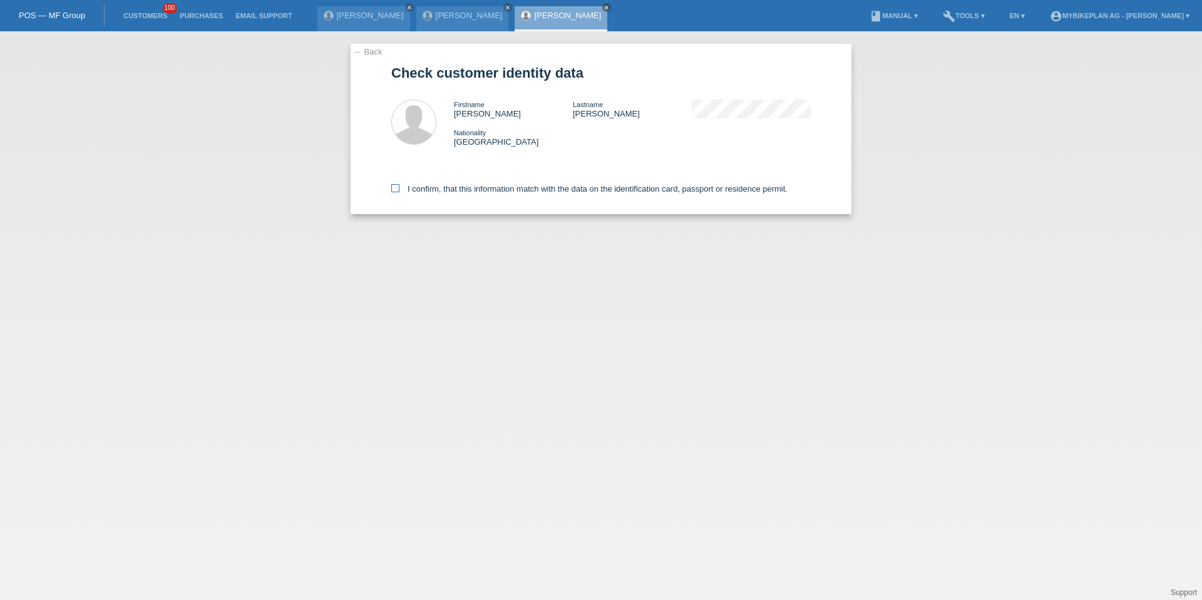
click at [456, 191] on label "I confirm, that this information match with the data on the identification card…" at bounding box center [589, 188] width 396 height 9
click at [399, 191] on input "I confirm, that this information match with the data on the identification card…" at bounding box center [395, 188] width 8 height 8
checkbox input "true"
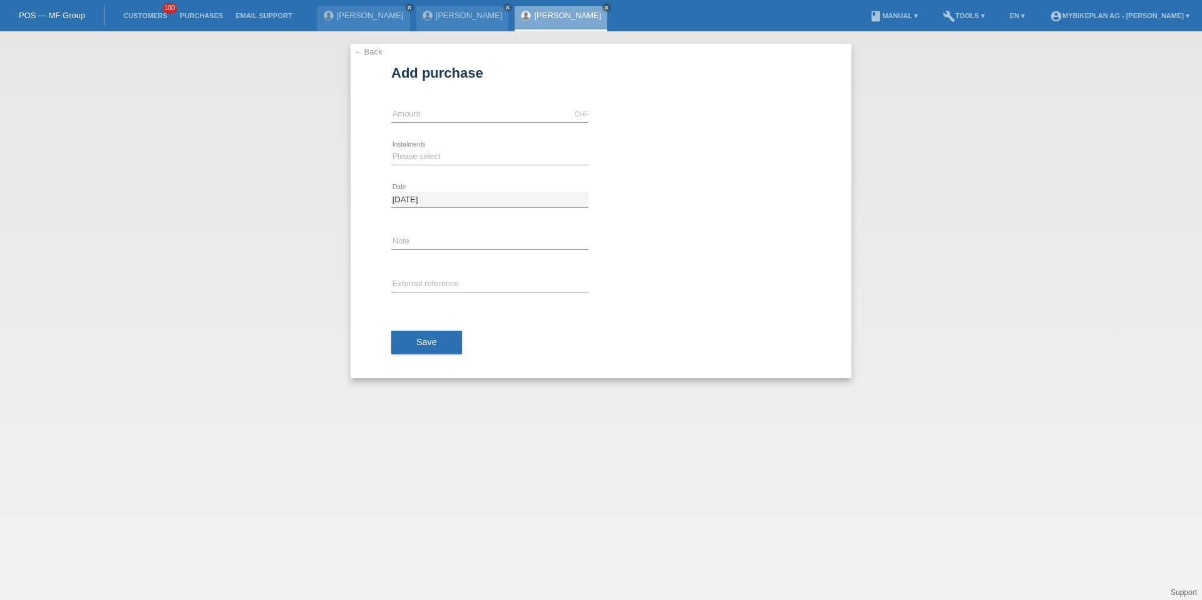
click at [440, 101] on div "CHF error Amount" at bounding box center [489, 114] width 197 height 43
click at [440, 113] on input "text" at bounding box center [489, 114] width 197 height 16
type input "15000.00"
click at [420, 160] on select "Please select 6 instalments 12 instalments 18 instalments 24 instalments 36 ins…" at bounding box center [489, 156] width 197 height 15
select select "488"
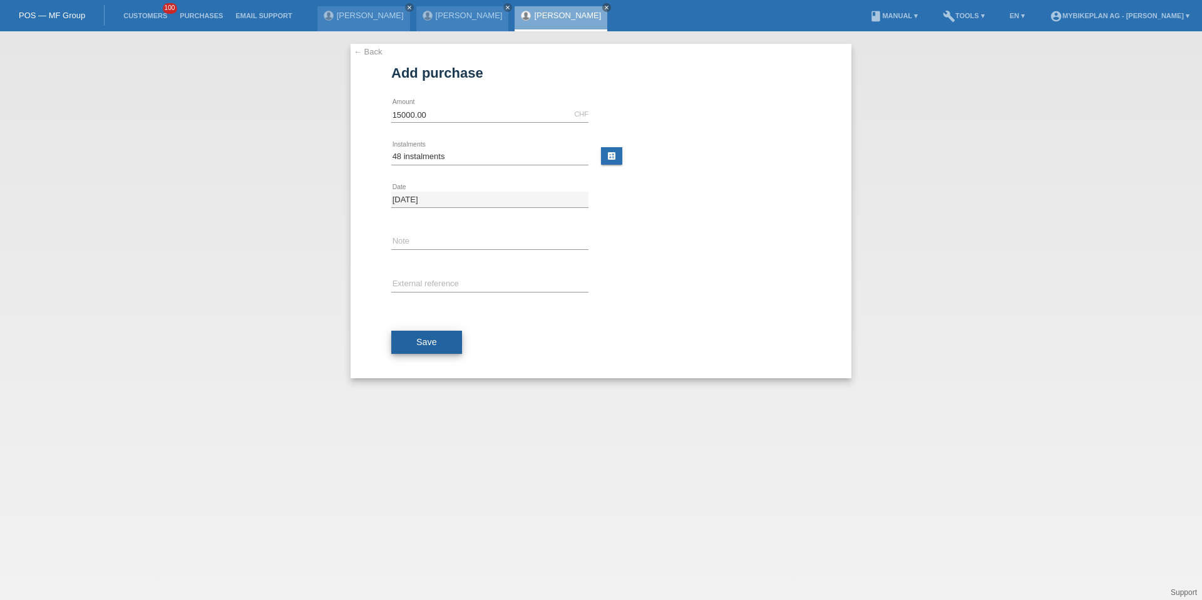
click at [424, 333] on button "Save" at bounding box center [426, 343] width 71 height 24
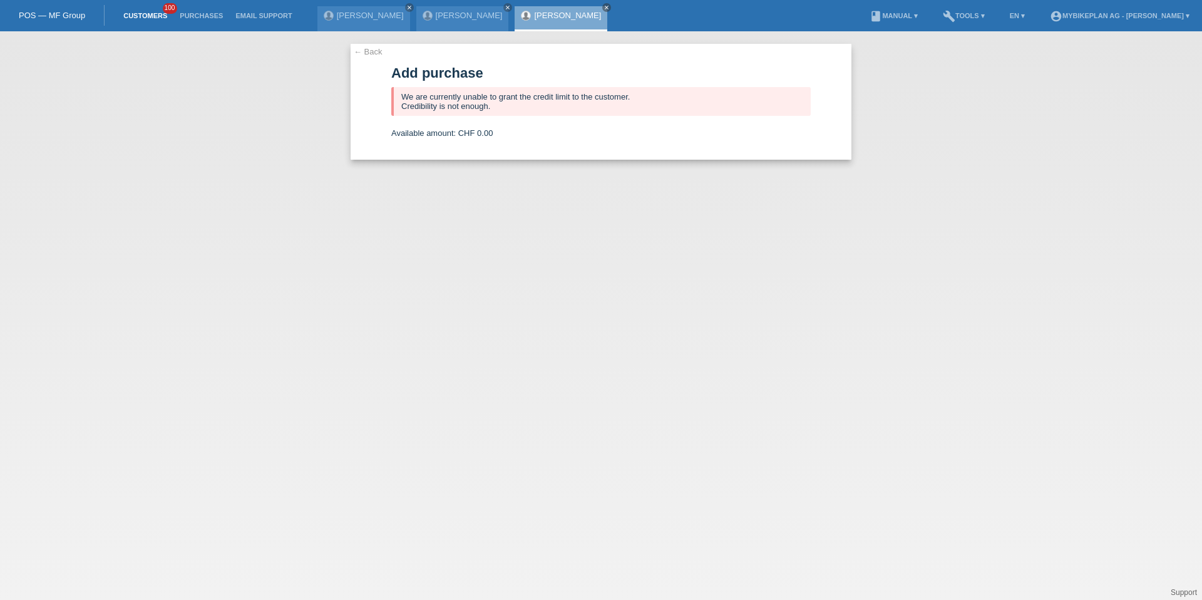
click at [134, 17] on link "Customers" at bounding box center [145, 16] width 56 height 8
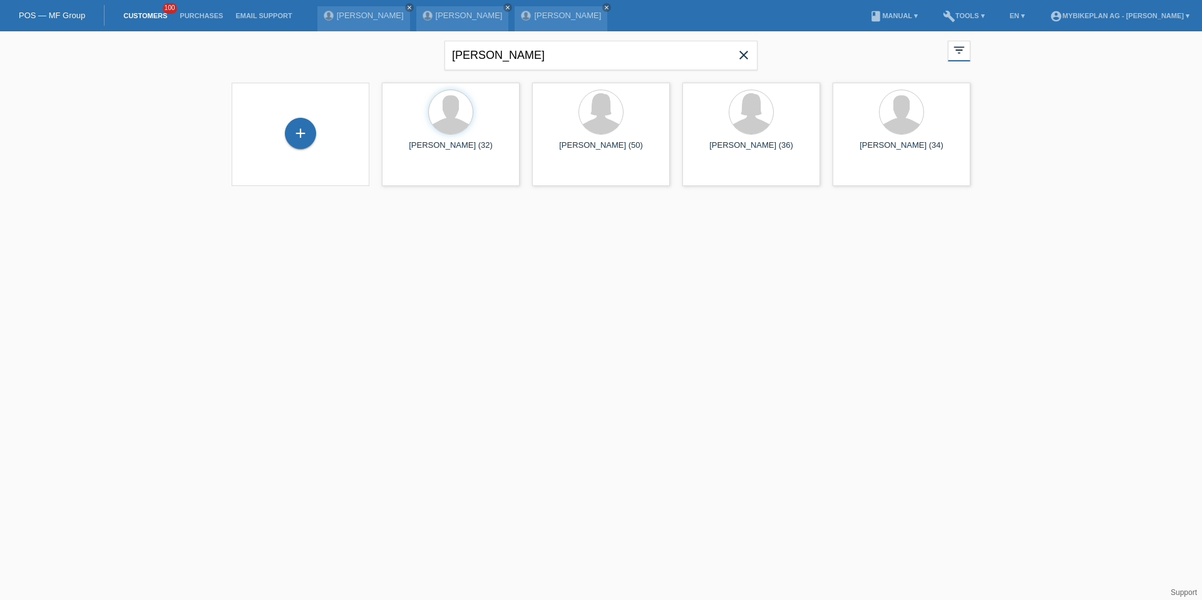
click at [325, 131] on div "+" at bounding box center [301, 134] width 118 height 33
click at [309, 130] on div "+" at bounding box center [300, 133] width 31 height 31
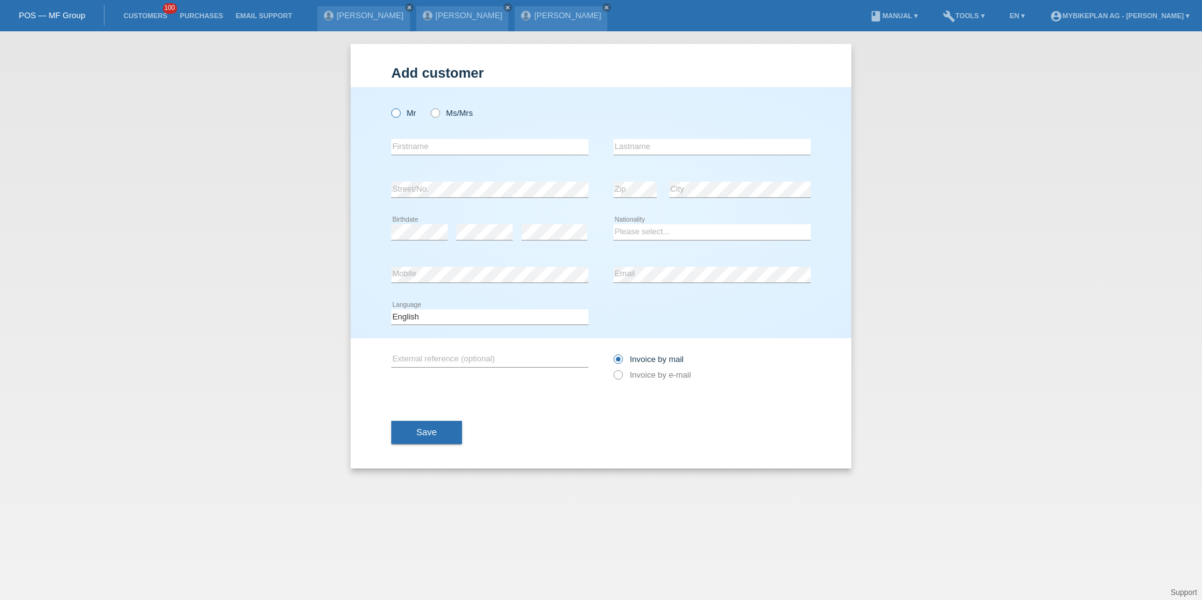
click at [403, 112] on label "Mr" at bounding box center [403, 112] width 25 height 9
click at [399, 112] on input "Mr" at bounding box center [395, 112] width 8 height 8
radio input "true"
click at [411, 146] on input "text" at bounding box center [489, 147] width 197 height 16
click at [452, 120] on div "Mr Ms/Mrs" at bounding box center [489, 113] width 197 height 26
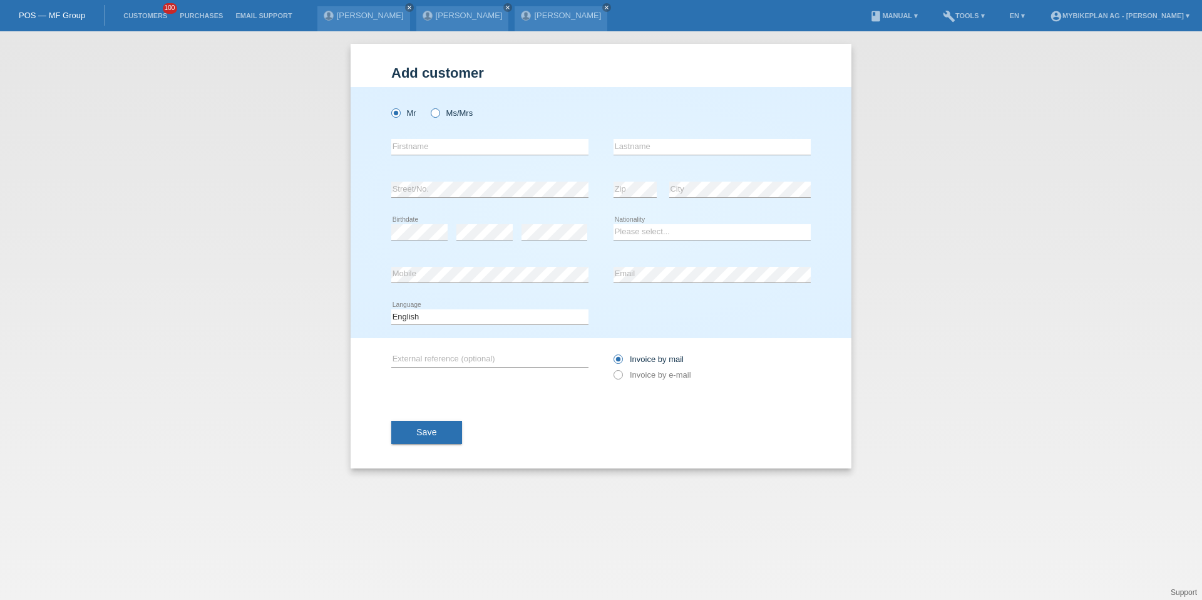
click at [452, 115] on label "Ms/Mrs" at bounding box center [452, 112] width 42 height 9
click at [439, 115] on input "Ms/Mrs" at bounding box center [435, 112] width 8 height 8
radio input "true"
click at [451, 140] on input "text" at bounding box center [489, 147] width 197 height 16
paste input "[PERSON_NAME]"
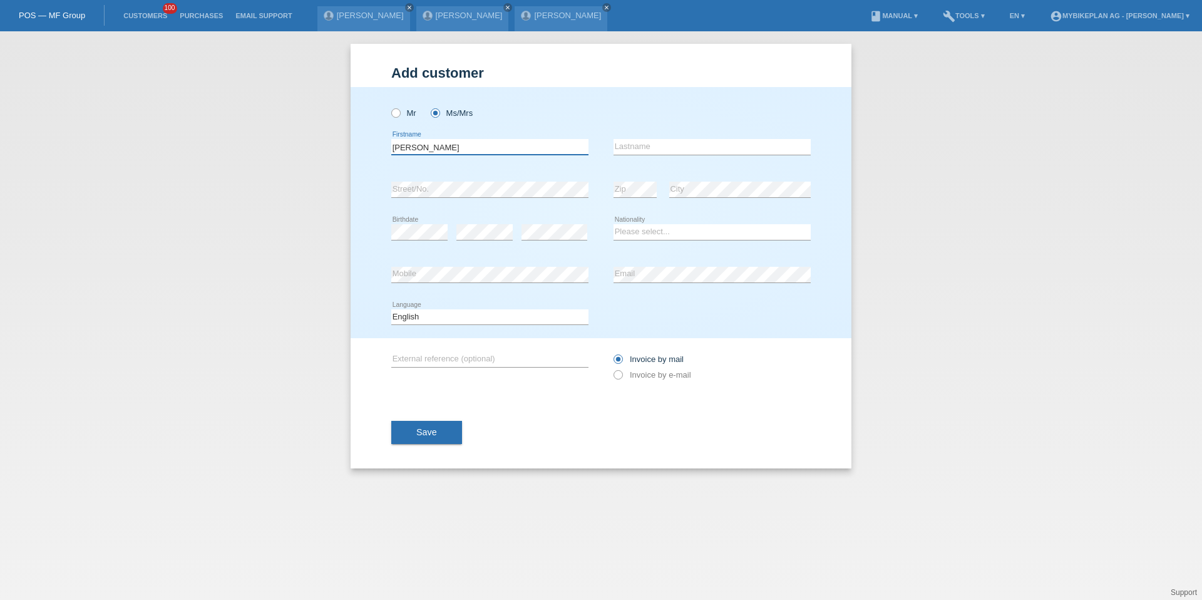
click at [444, 150] on input "[PERSON_NAME]" at bounding box center [489, 147] width 197 height 16
type input "[PERSON_NAME]"
paste input "Damikoukas"
type input "Damikoukas"
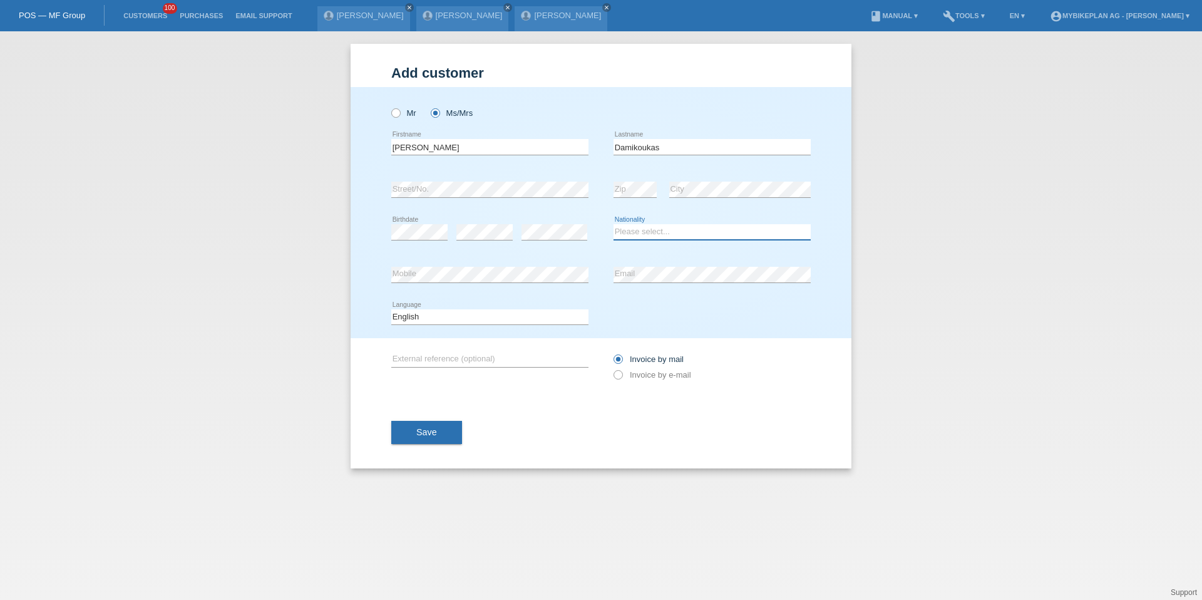
select select "CH"
click at [440, 303] on div "Deutsch Français Italiano English error Language" at bounding box center [489, 317] width 197 height 43
click at [440, 315] on select "Deutsch Français Italiano English" at bounding box center [489, 316] width 197 height 15
select select "de"
click at [647, 383] on div "Invoice by mail Invoice by e-mail" at bounding box center [712, 367] width 197 height 58
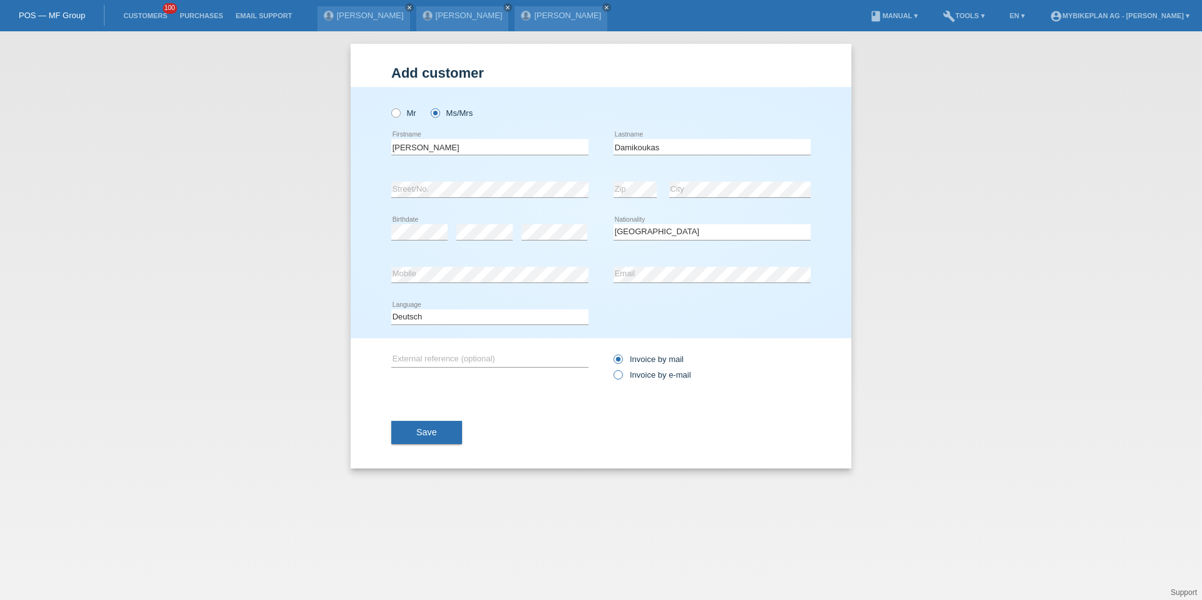
click at [647, 376] on label "Invoice by e-mail" at bounding box center [653, 374] width 78 height 9
click at [622, 376] on input "Invoice by e-mail" at bounding box center [618, 378] width 8 height 16
radio input "true"
click at [436, 429] on span "Save" at bounding box center [426, 432] width 21 height 10
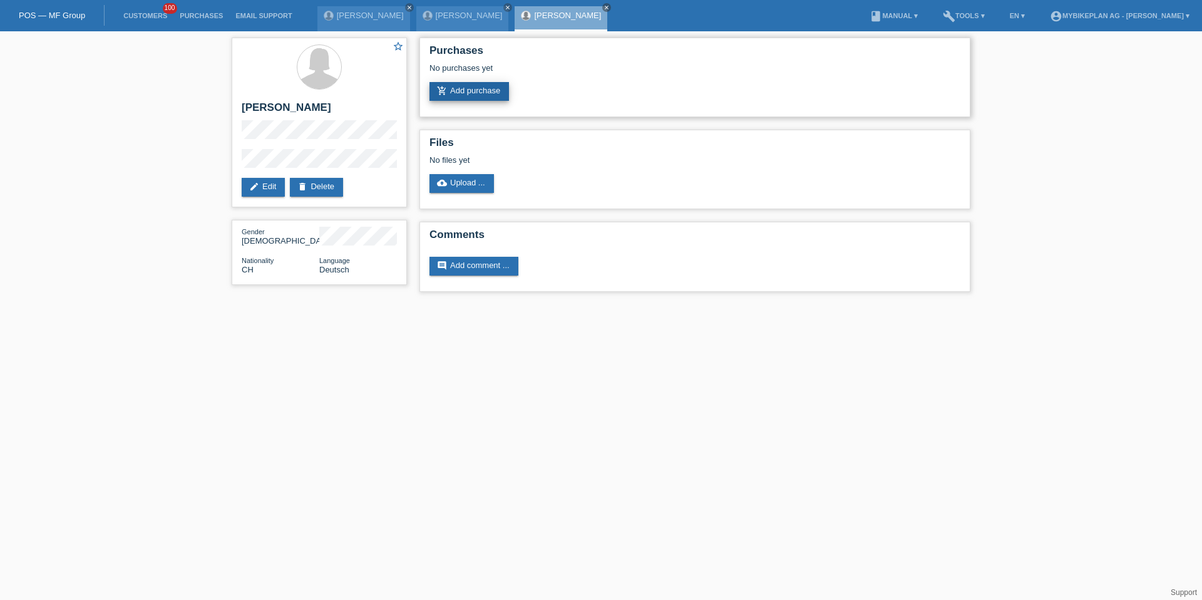
click at [464, 100] on link "add_shopping_cart Add purchase" at bounding box center [470, 91] width 80 height 19
click at [464, 94] on link "add_shopping_cart Add purchase" at bounding box center [470, 91] width 80 height 19
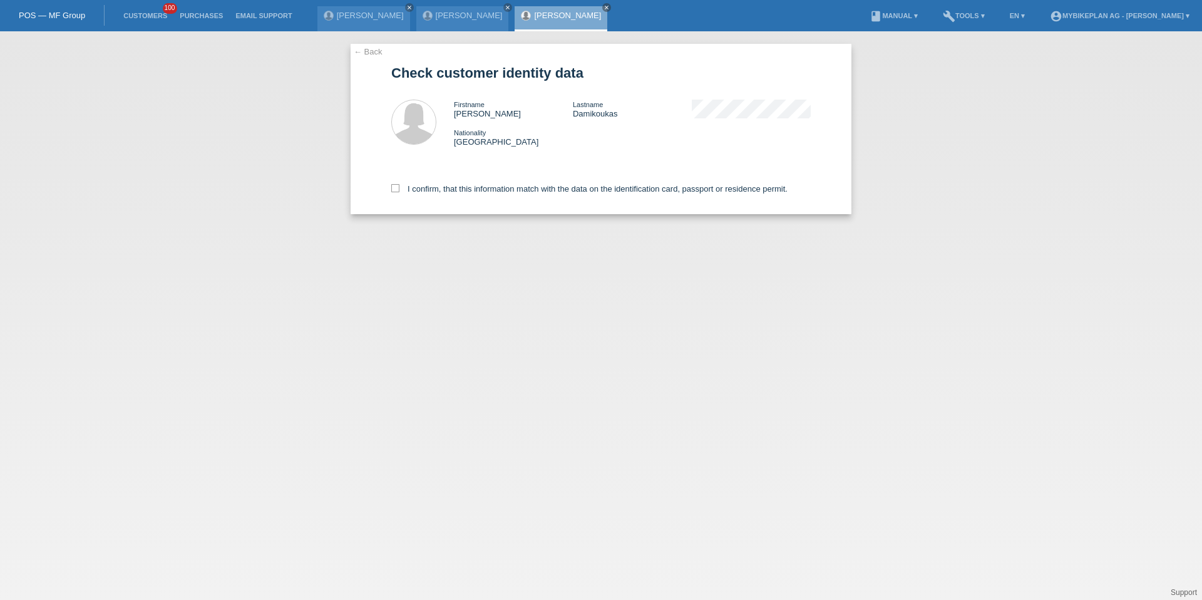
click at [505, 197] on div "I confirm, that this information match with the data on the identification card…" at bounding box center [601, 186] width 420 height 55
click at [500, 194] on div "I confirm, that this information match with the data on the identification card…" at bounding box center [601, 186] width 420 height 55
click at [490, 190] on label "I confirm, that this information match with the data on the identification card…" at bounding box center [589, 188] width 396 height 9
click at [399, 190] on input "I confirm, that this information match with the data on the identification card…" at bounding box center [395, 188] width 8 height 8
checkbox input "true"
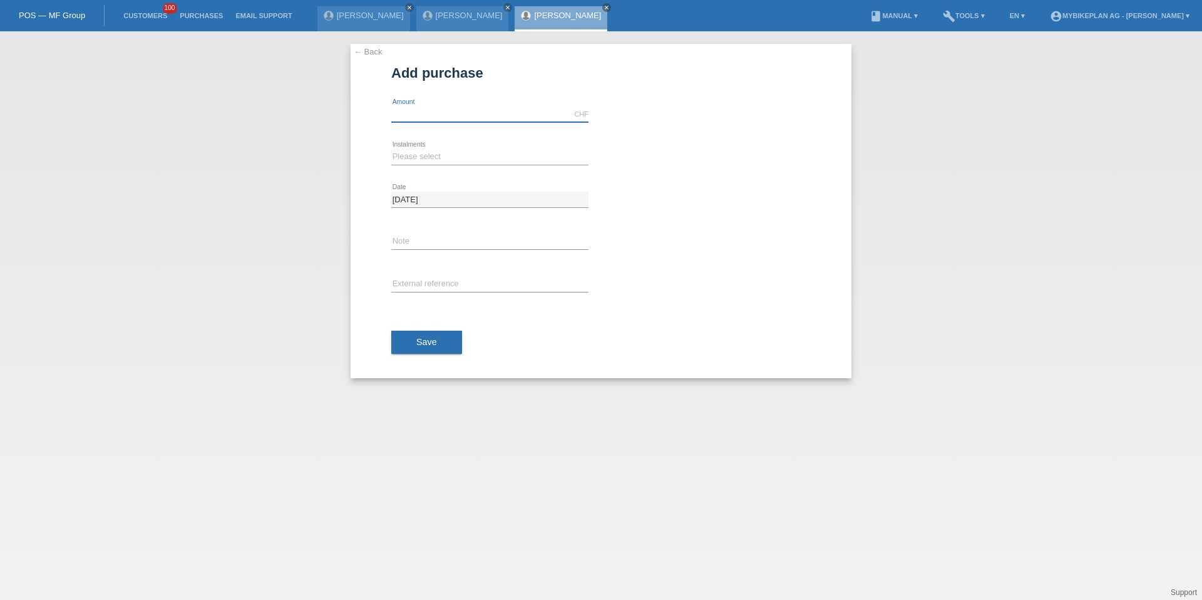
click at [470, 120] on input "text" at bounding box center [489, 114] width 197 height 16
type input "15000.00"
click at [418, 156] on select "Please select 6 instalments 12 instalments 18 instalments 24 instalments 36 ins…" at bounding box center [489, 156] width 197 height 15
select select "488"
click at [423, 337] on span "Save" at bounding box center [426, 342] width 21 height 10
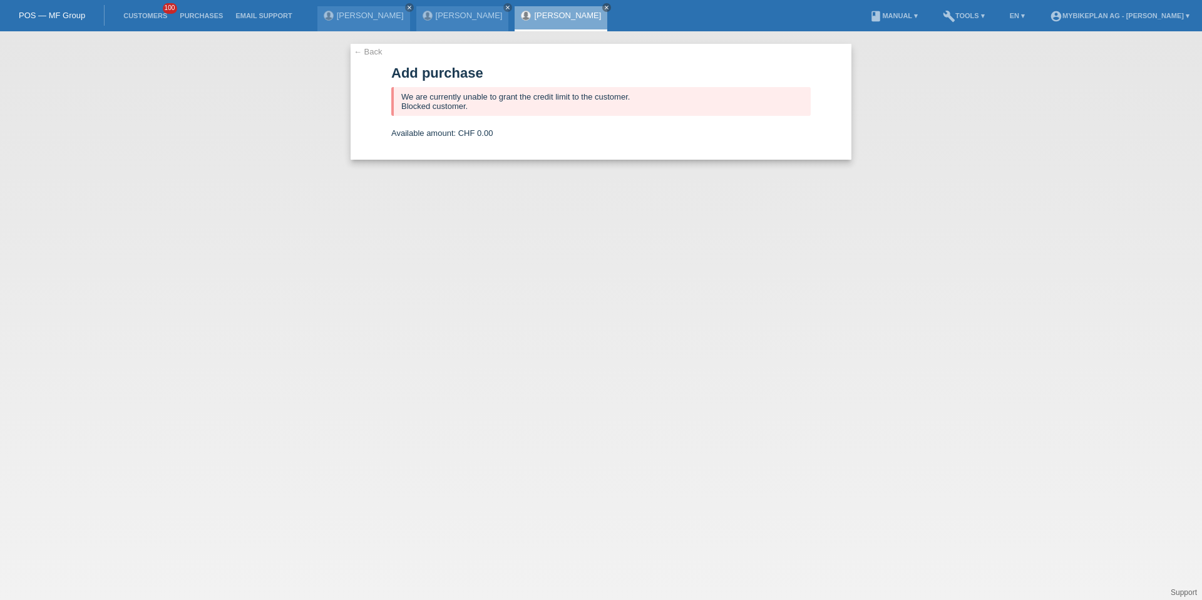
click at [371, 56] on div "← Back Add purchase We are currently unable to grant the credit limit to the cu…" at bounding box center [601, 102] width 501 height 116
click at [371, 51] on link "← Back" at bounding box center [368, 51] width 29 height 9
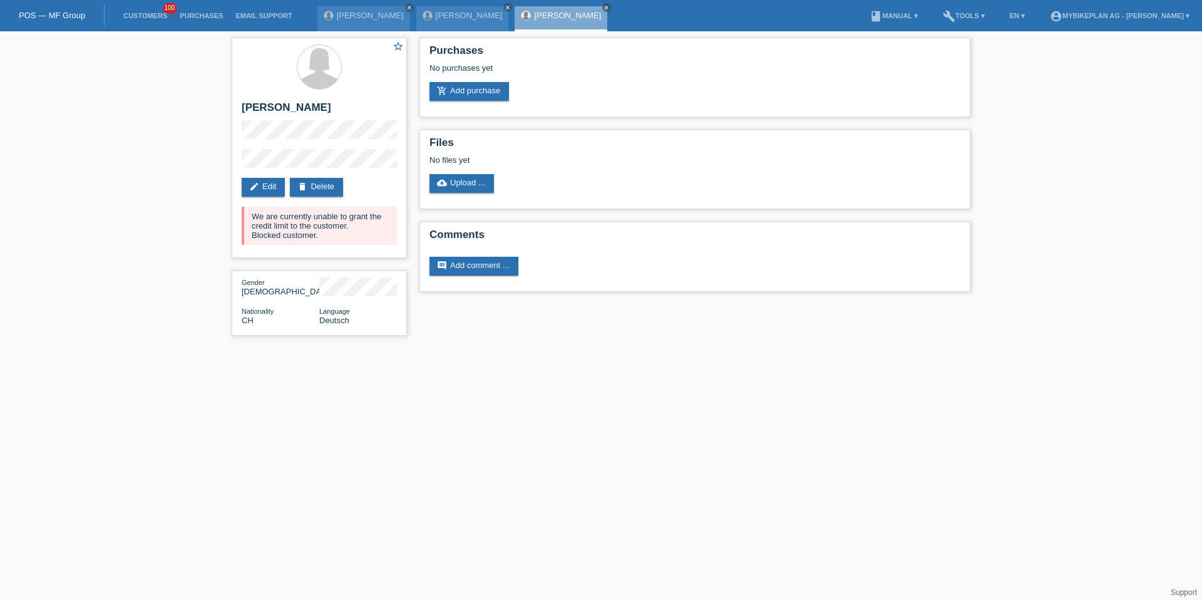
click at [139, 8] on li "Customers 100" at bounding box center [145, 16] width 56 height 32
click at [139, 10] on li "Customers 100" at bounding box center [145, 16] width 56 height 32
click at [139, 13] on link "Customers" at bounding box center [145, 16] width 56 height 8
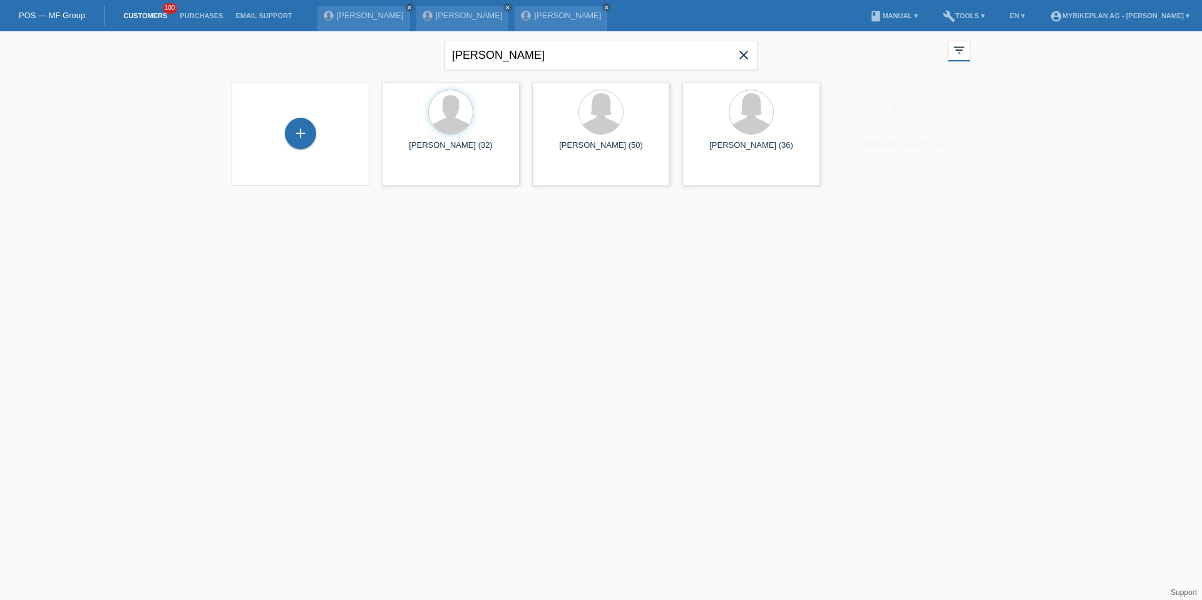
click at [743, 59] on icon "close" at bounding box center [743, 55] width 15 height 15
click at [292, 139] on div "+" at bounding box center [300, 133] width 31 height 31
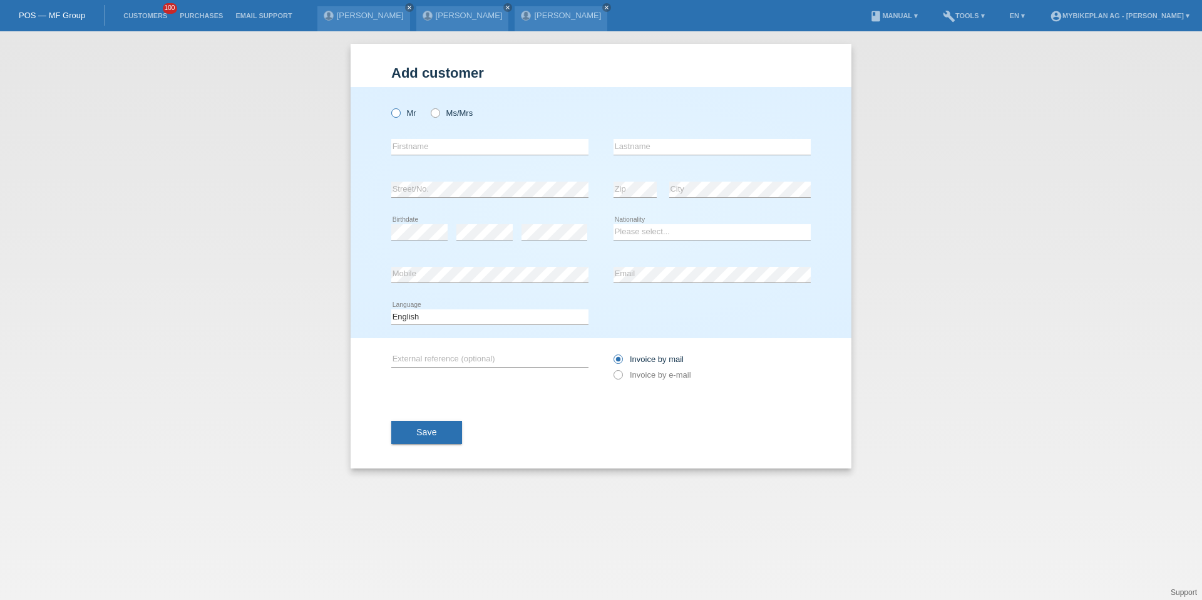
click at [389, 106] on icon at bounding box center [389, 106] width 0 height 0
click at [398, 113] on input "Mr" at bounding box center [395, 112] width 8 height 8
radio input "true"
click at [408, 145] on input "text" at bounding box center [489, 147] width 197 height 16
click at [433, 148] on input "[PERSON_NAME]" at bounding box center [489, 147] width 197 height 16
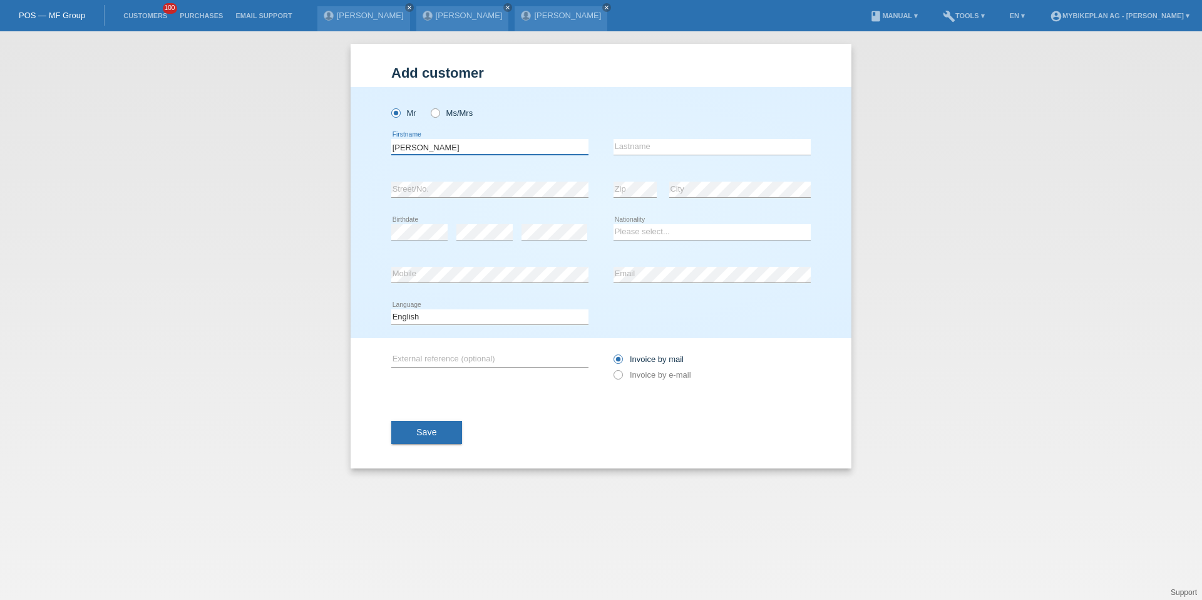
click at [433, 148] on input "[PERSON_NAME]" at bounding box center [489, 147] width 197 height 16
type input "Vittorio"
paste input "Pedretti"
type input "Pedretti"
select select "CH"
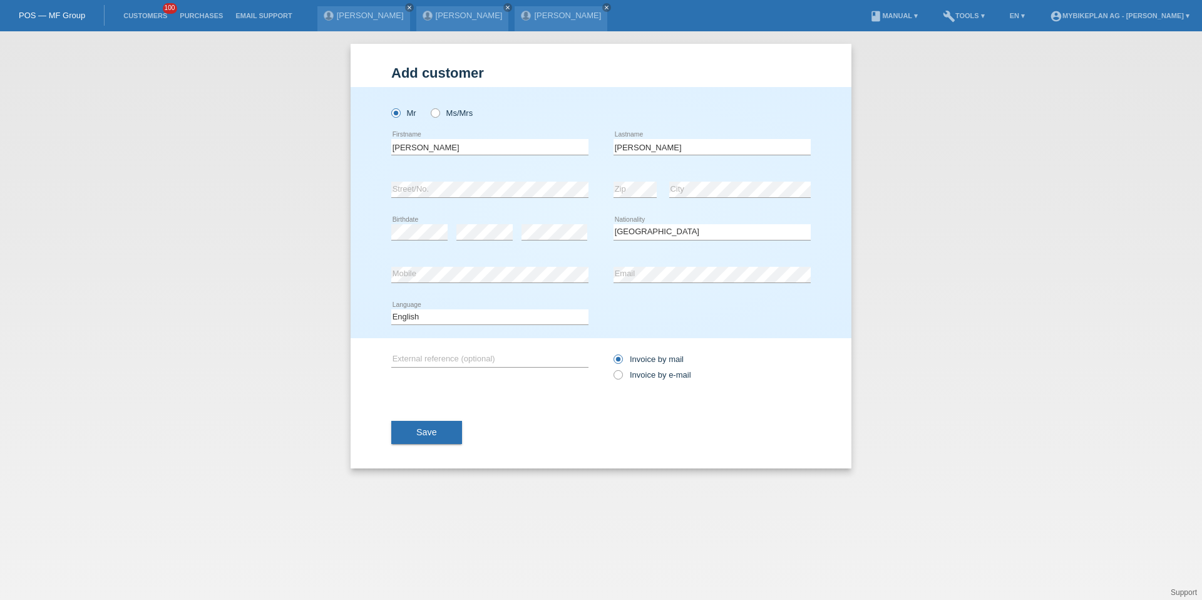
click at [483, 307] on div "Deutsch Français Italiano English error Language" at bounding box center [489, 317] width 197 height 43
click at [483, 317] on select "Deutsch Français Italiano English" at bounding box center [489, 316] width 197 height 15
click at [540, 341] on div "error External reference (optional)" at bounding box center [489, 359] width 197 height 43
click at [526, 316] on select "Deutsch Français Italiano English" at bounding box center [489, 316] width 197 height 15
select select "it"
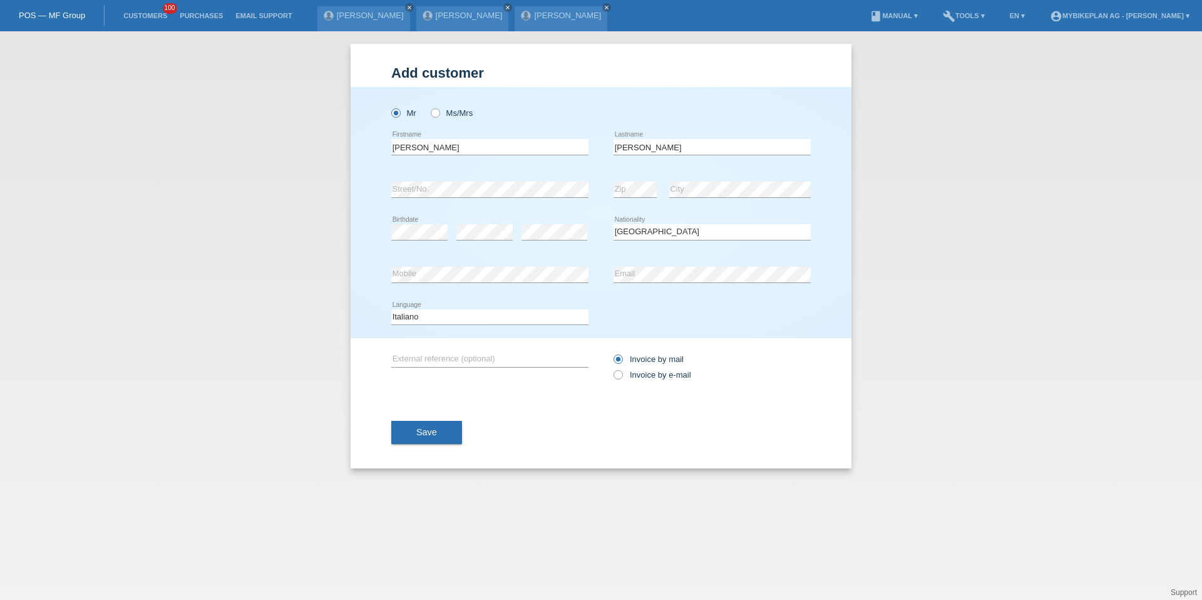
click at [636, 381] on div "Invoice by mail Invoice by e-mail" at bounding box center [712, 366] width 197 height 31
click at [639, 375] on label "Invoice by e-mail" at bounding box center [653, 374] width 78 height 9
click at [673, 381] on div "Invoice by mail Invoice by e-mail" at bounding box center [712, 366] width 197 height 31
click at [668, 372] on label "Invoice by e-mail" at bounding box center [653, 374] width 78 height 9
click at [622, 372] on input "Invoice by e-mail" at bounding box center [618, 378] width 8 height 16
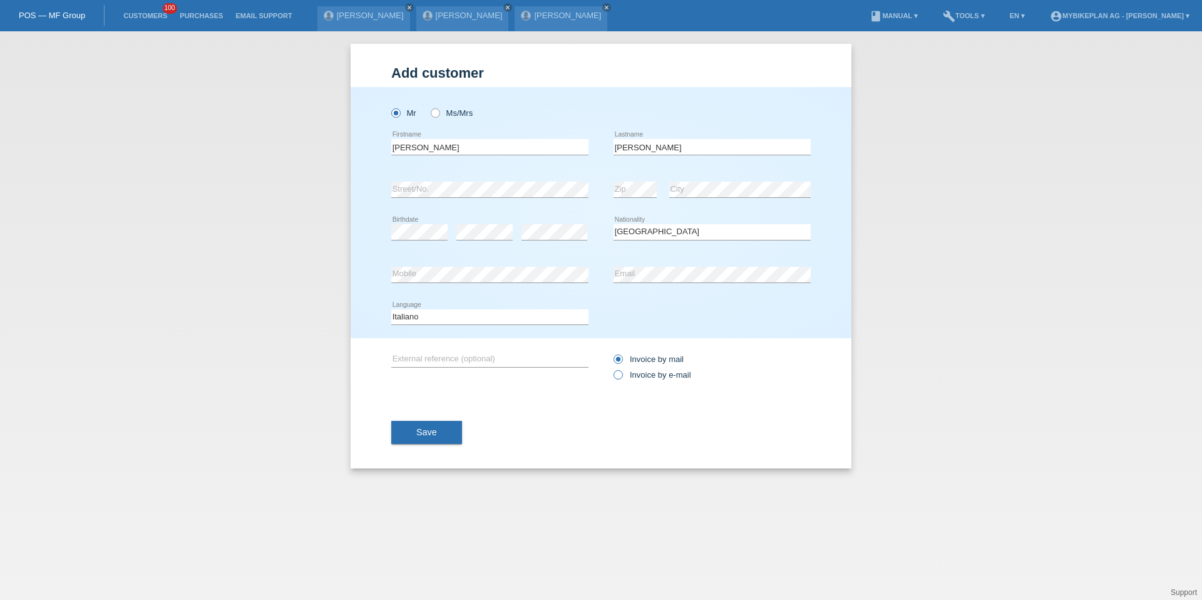
radio input "true"
click at [408, 438] on button "Save" at bounding box center [426, 433] width 71 height 24
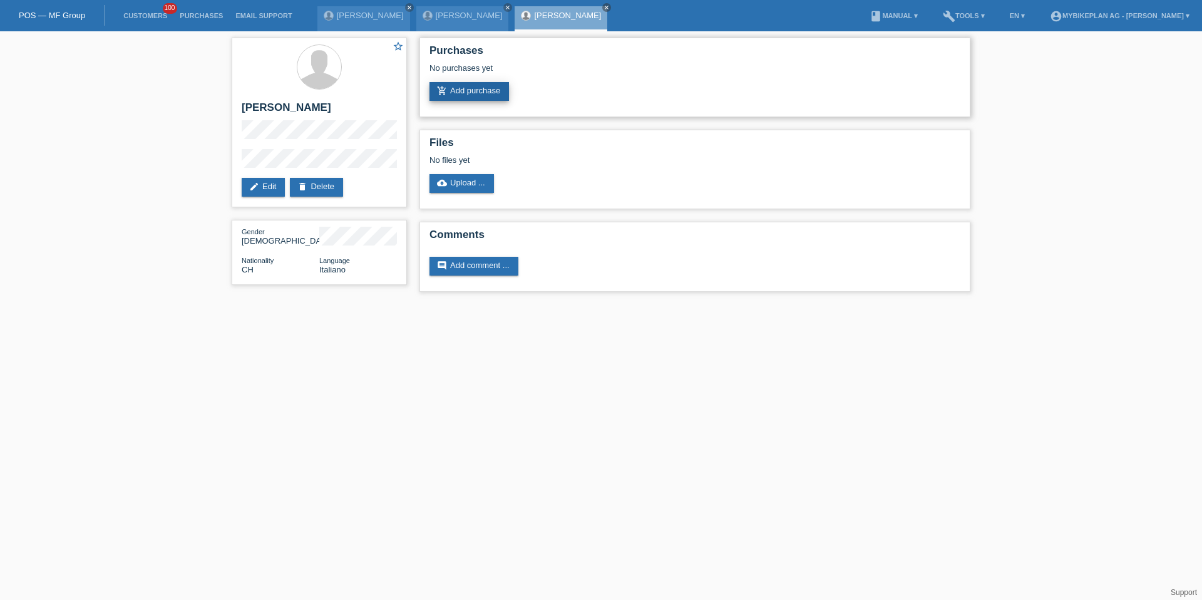
click at [450, 93] on link "add_shopping_cart Add purchase" at bounding box center [470, 91] width 80 height 19
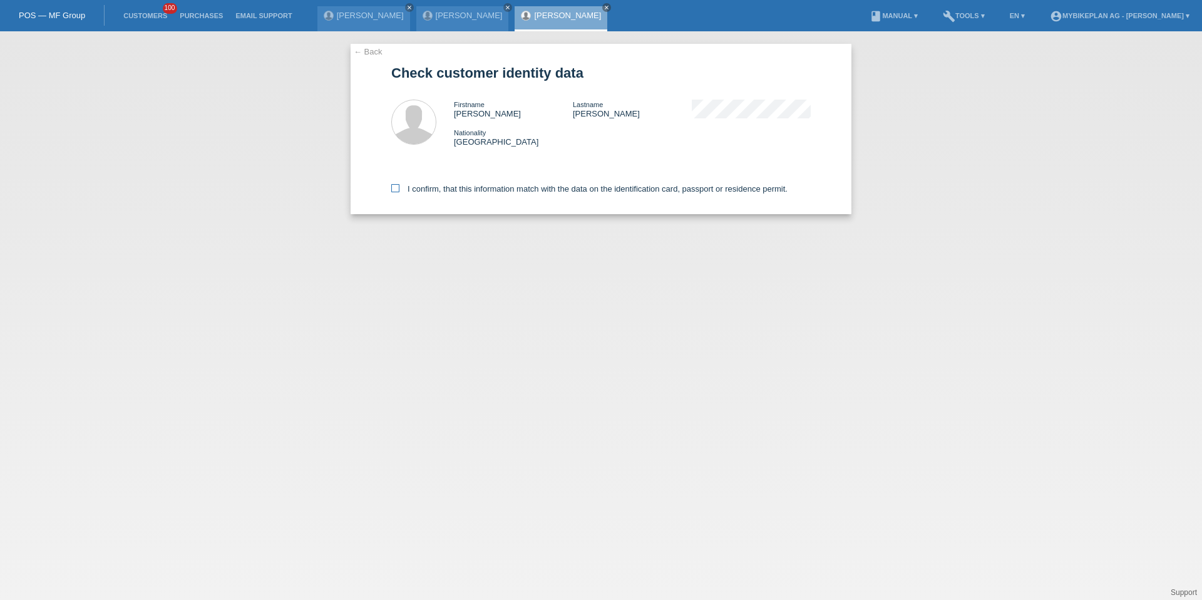
click at [501, 189] on label "I confirm, that this information match with the data on the identification card…" at bounding box center [589, 188] width 396 height 9
click at [399, 189] on input "I confirm, that this information match with the data on the identification card…" at bounding box center [395, 188] width 8 height 8
checkbox input "true"
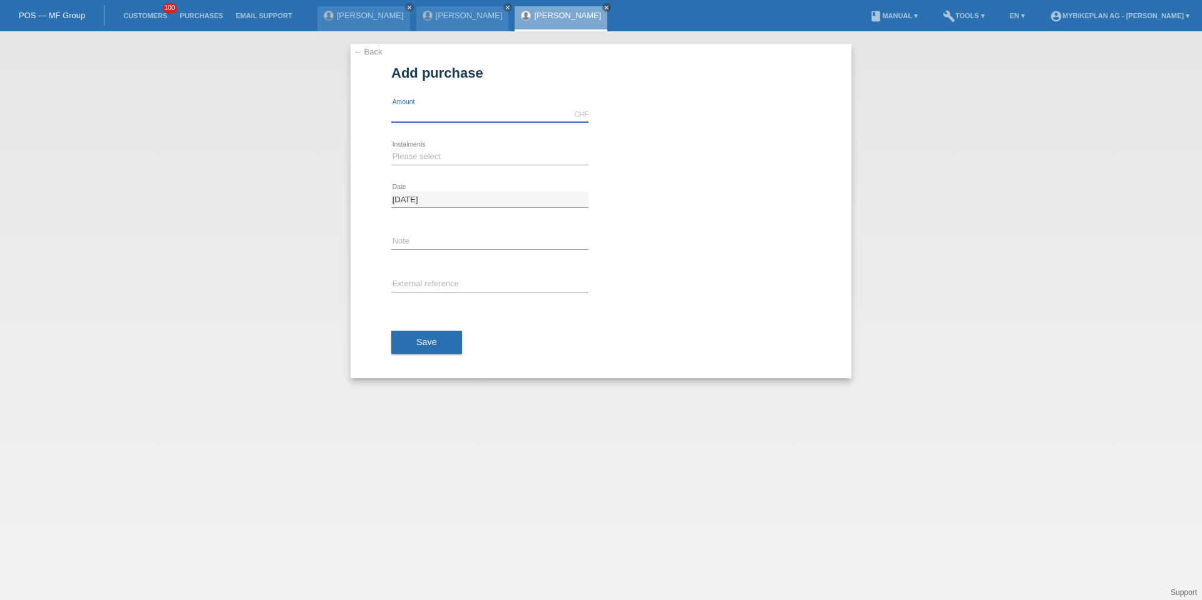
click at [450, 119] on input "text" at bounding box center [489, 114] width 197 height 16
type input "15000.00"
click at [448, 158] on select "Please select 6 instalments 12 instalments 18 instalments 24 instalments 36 ins…" at bounding box center [489, 156] width 197 height 15
select select "488"
click at [435, 333] on button "Save" at bounding box center [426, 343] width 71 height 24
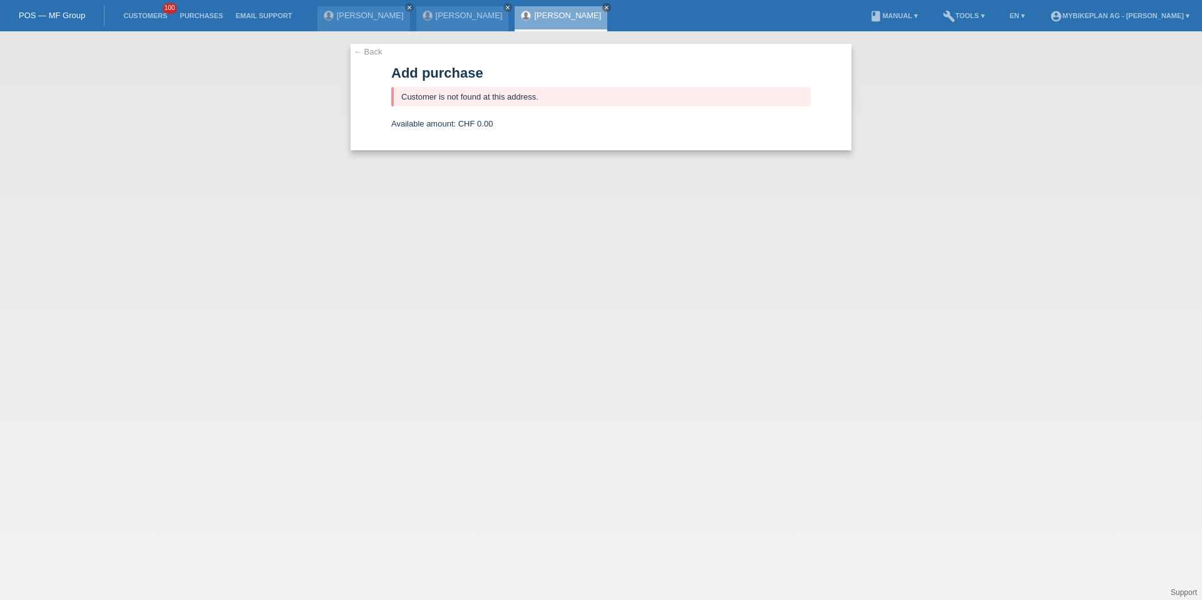
click at [137, 7] on li "Customers 100" at bounding box center [145, 16] width 56 height 32
click at [138, 13] on link "Customers" at bounding box center [145, 16] width 56 height 8
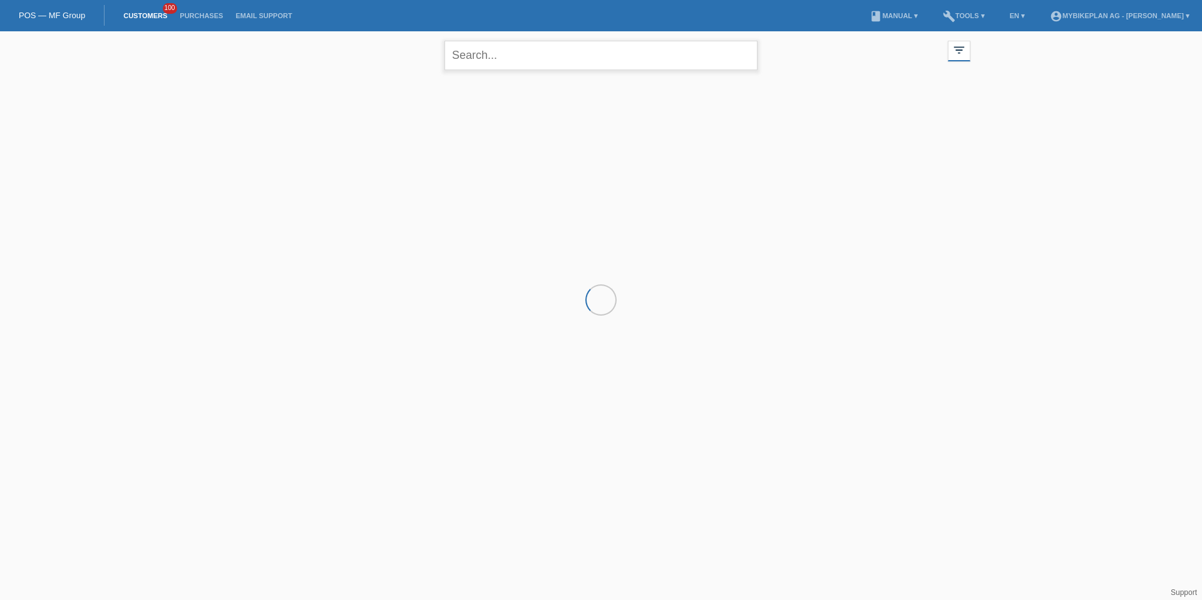
click at [496, 56] on input "text" at bounding box center [601, 55] width 313 height 29
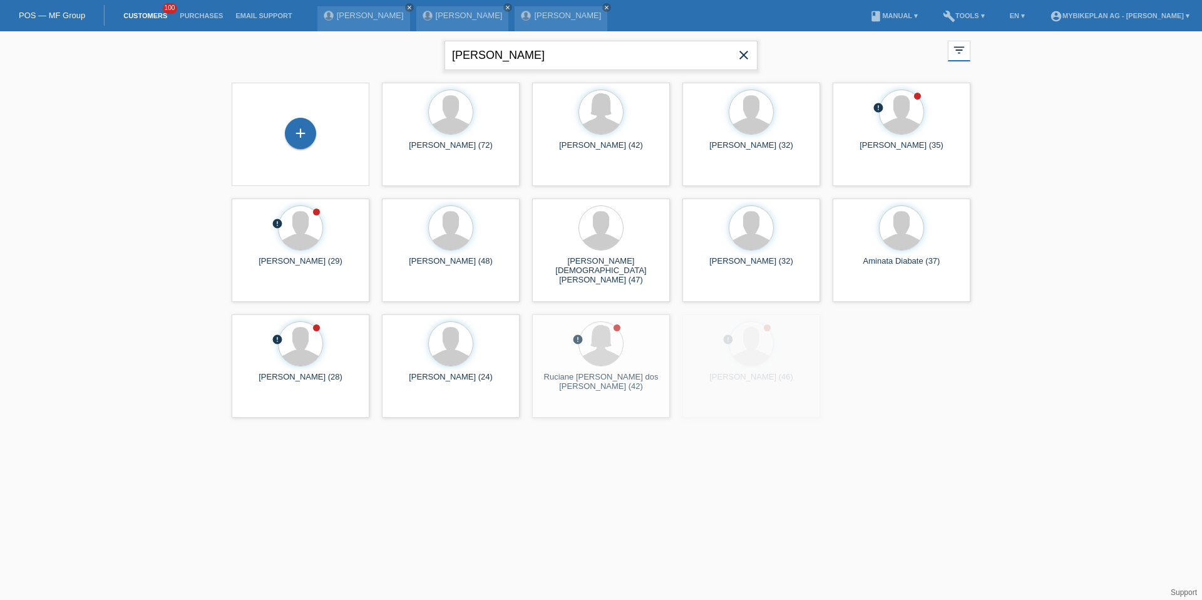
type input "streiff"
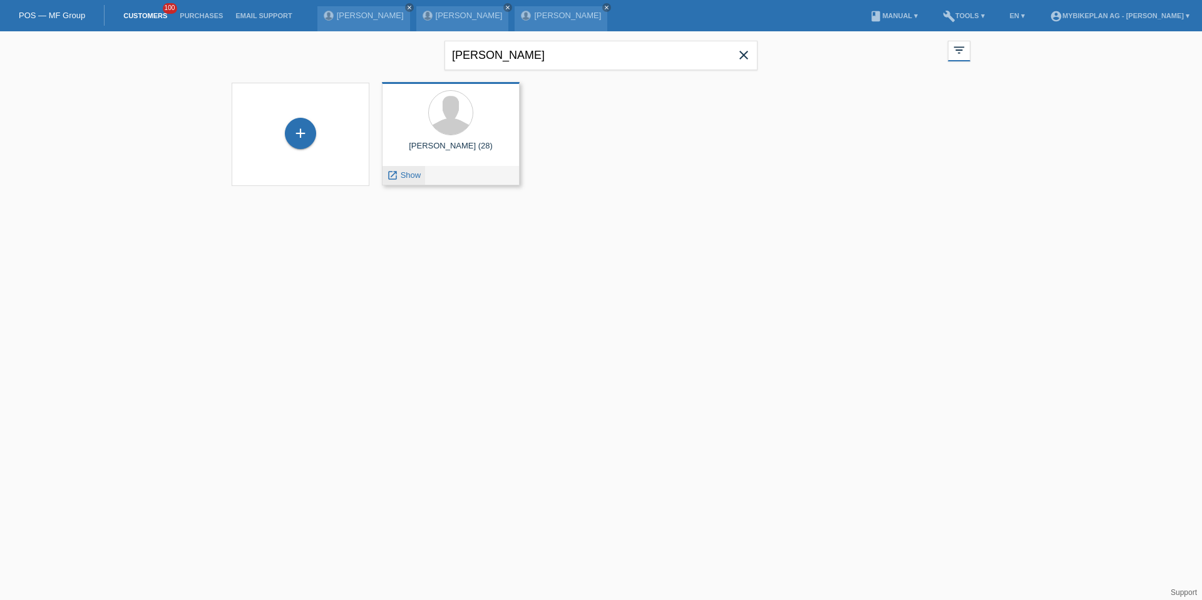
click at [401, 175] on span "Show" at bounding box center [411, 174] width 21 height 9
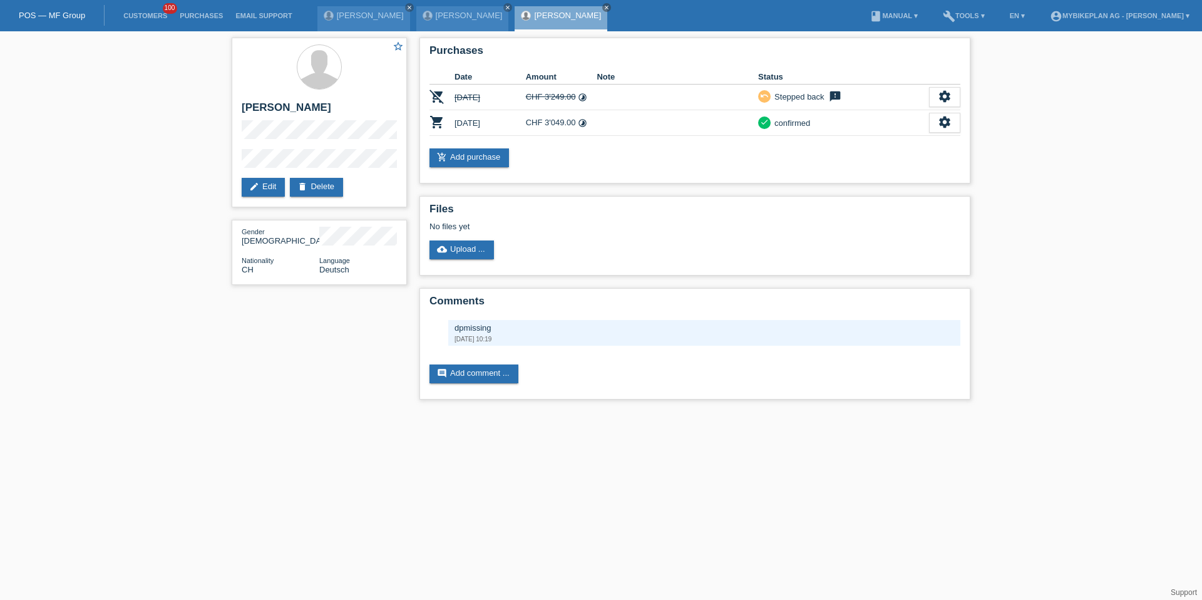
click at [161, 19] on li "Customers 100" at bounding box center [145, 16] width 56 height 32
click at [150, 19] on li "Customers 100" at bounding box center [145, 16] width 56 height 32
click at [153, 12] on link "Customers" at bounding box center [145, 16] width 56 height 8
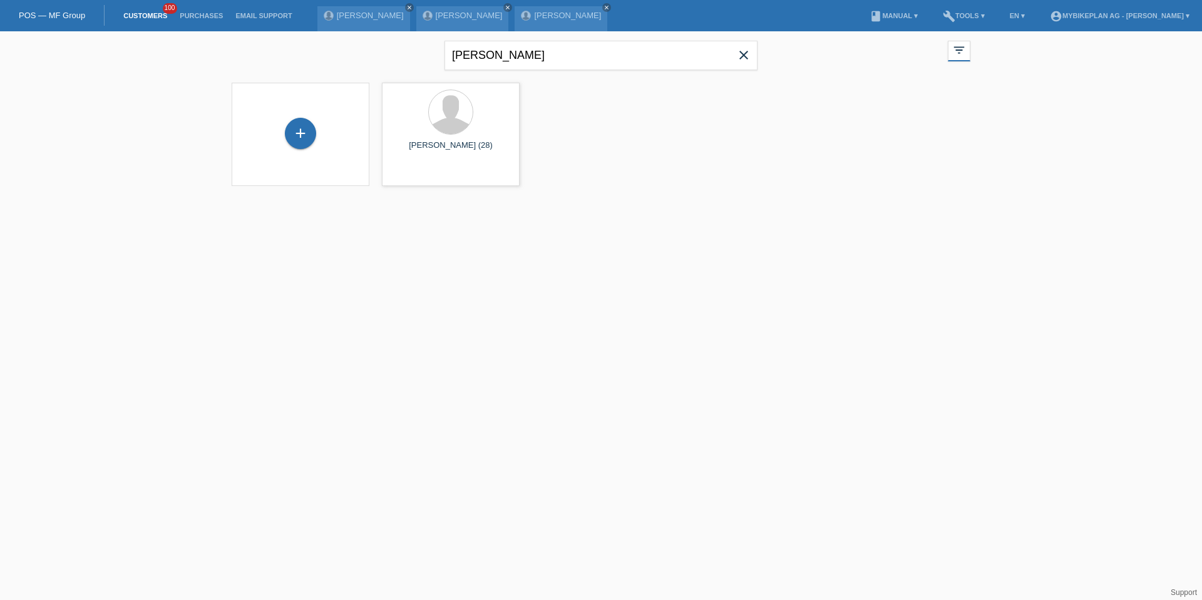
click at [741, 53] on icon "close" at bounding box center [743, 55] width 15 height 15
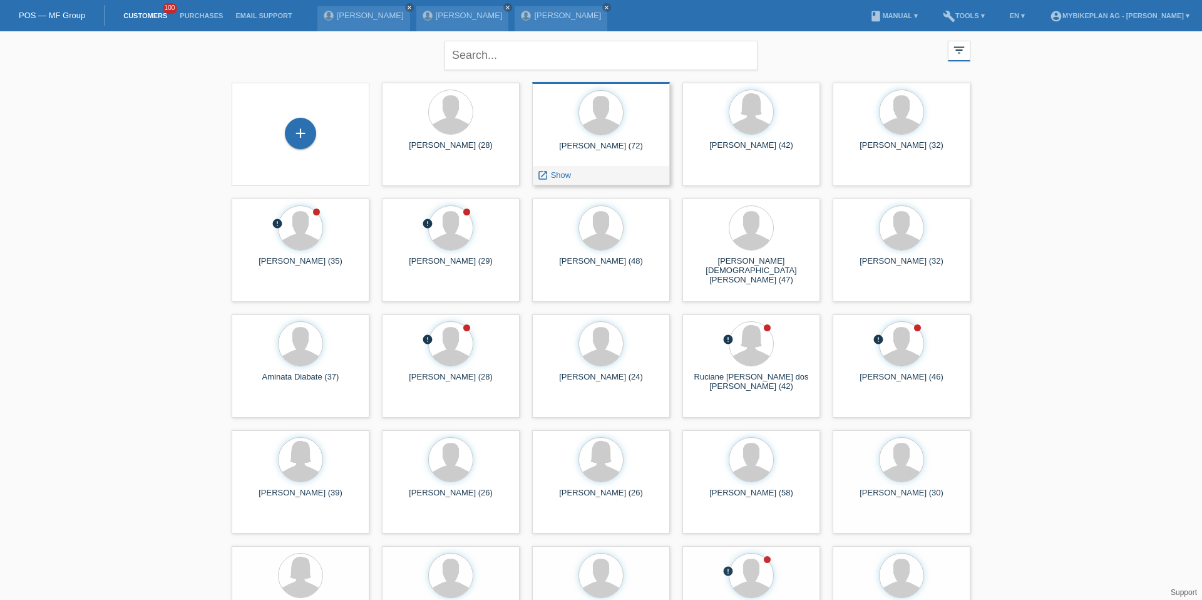
click at [584, 174] on div "launch Show" at bounding box center [601, 175] width 136 height 19
click at [551, 173] on span "Show" at bounding box center [561, 174] width 21 height 9
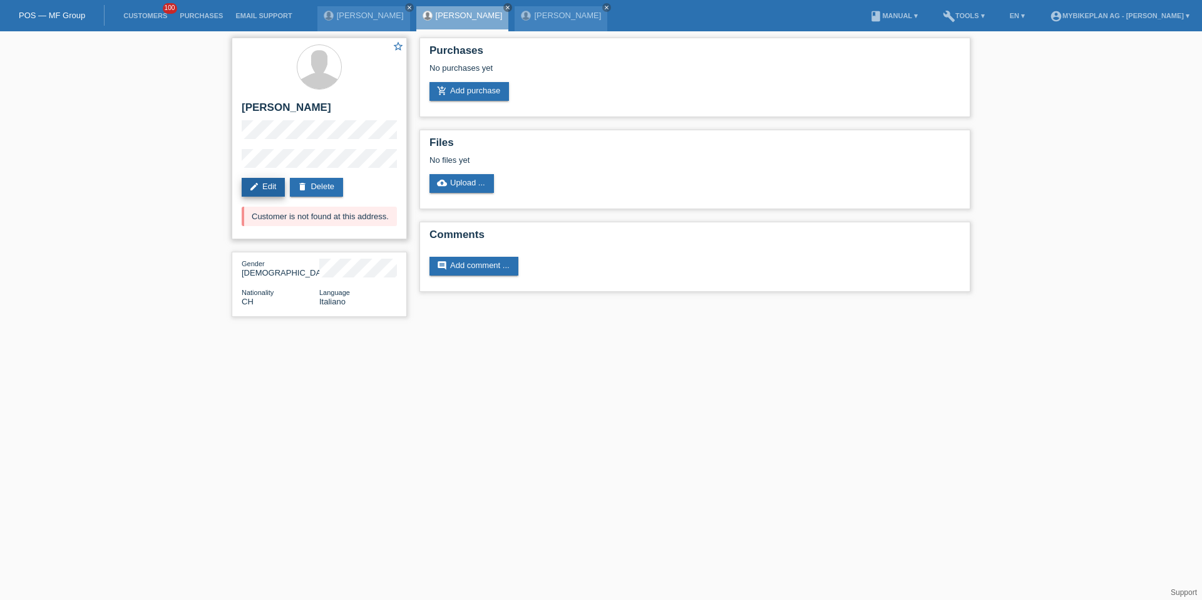
click at [256, 186] on icon "edit" at bounding box center [254, 187] width 10 height 10
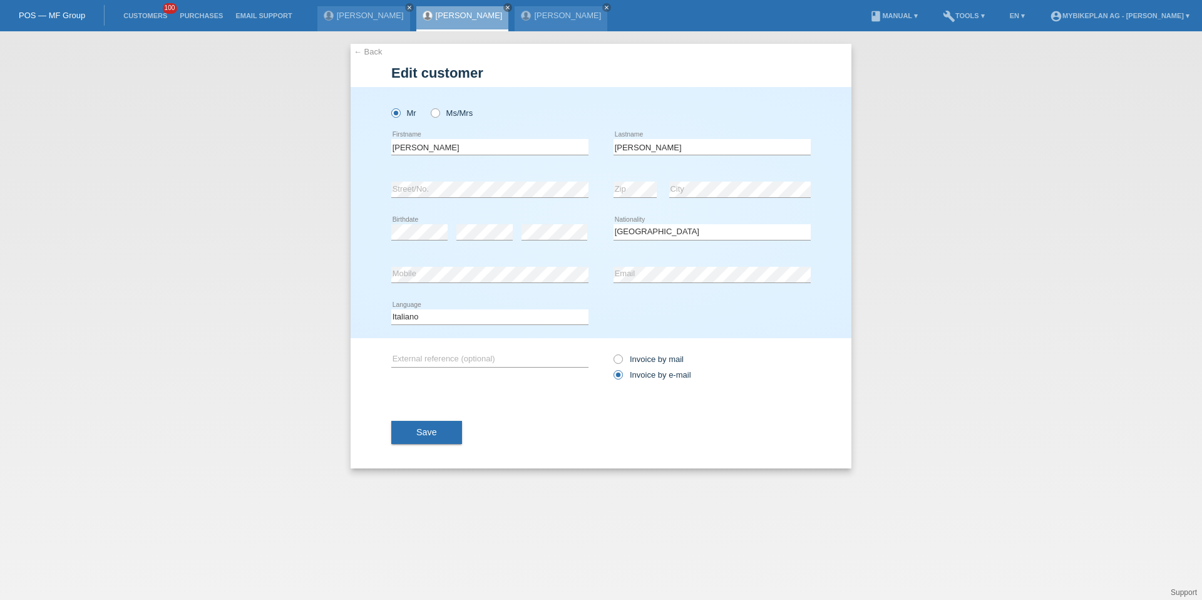
select select "CH"
click at [451, 155] on div "Vittorio error Firstname" at bounding box center [489, 147] width 197 height 43
click at [444, 143] on input "[PERSON_NAME]" at bounding box center [489, 147] width 197 height 16
click at [444, 143] on input "Vittorio" at bounding box center [489, 147] width 197 height 16
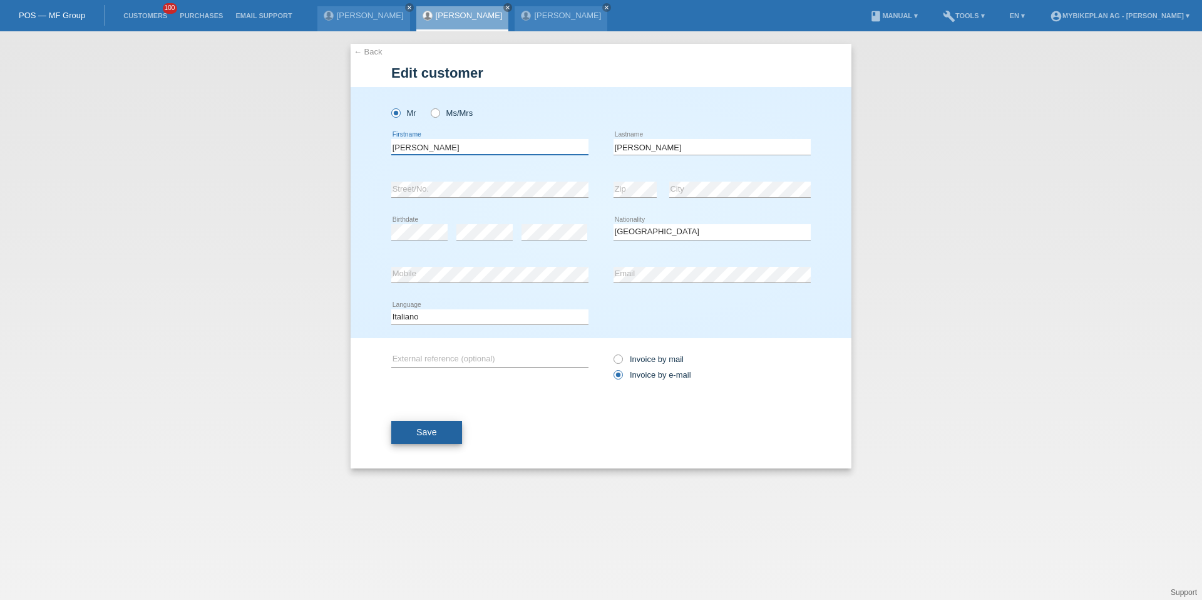
type input "[PERSON_NAME]"
click at [432, 425] on button "Save" at bounding box center [426, 433] width 71 height 24
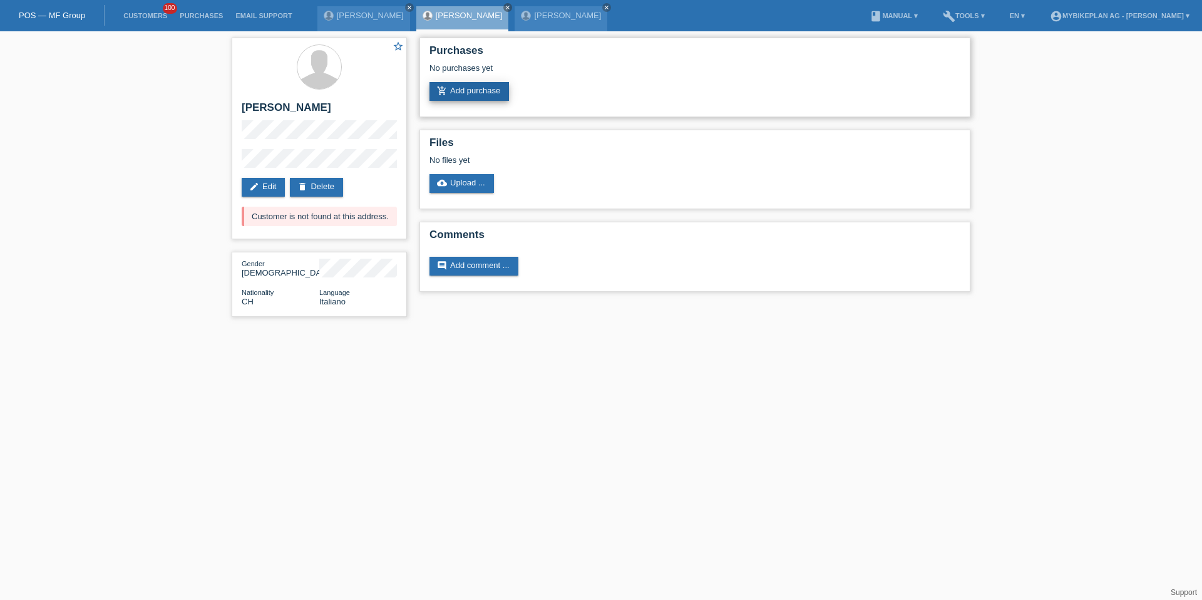
click at [468, 83] on link "add_shopping_cart Add purchase" at bounding box center [470, 91] width 80 height 19
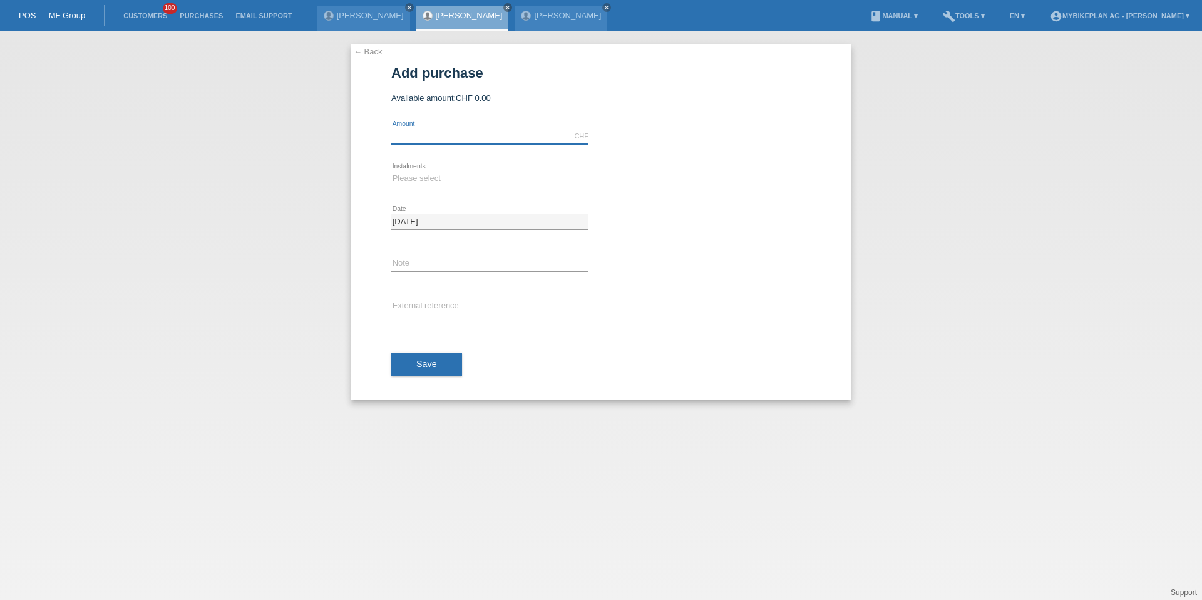
click at [452, 137] on input "text" at bounding box center [489, 136] width 197 height 16
type input "15000.00"
click at [443, 179] on select "Please select 6 instalments 12 instalments 18 instalments 24 instalments 36 ins…" at bounding box center [489, 178] width 197 height 15
select select "488"
click at [425, 366] on span "Save" at bounding box center [426, 364] width 21 height 10
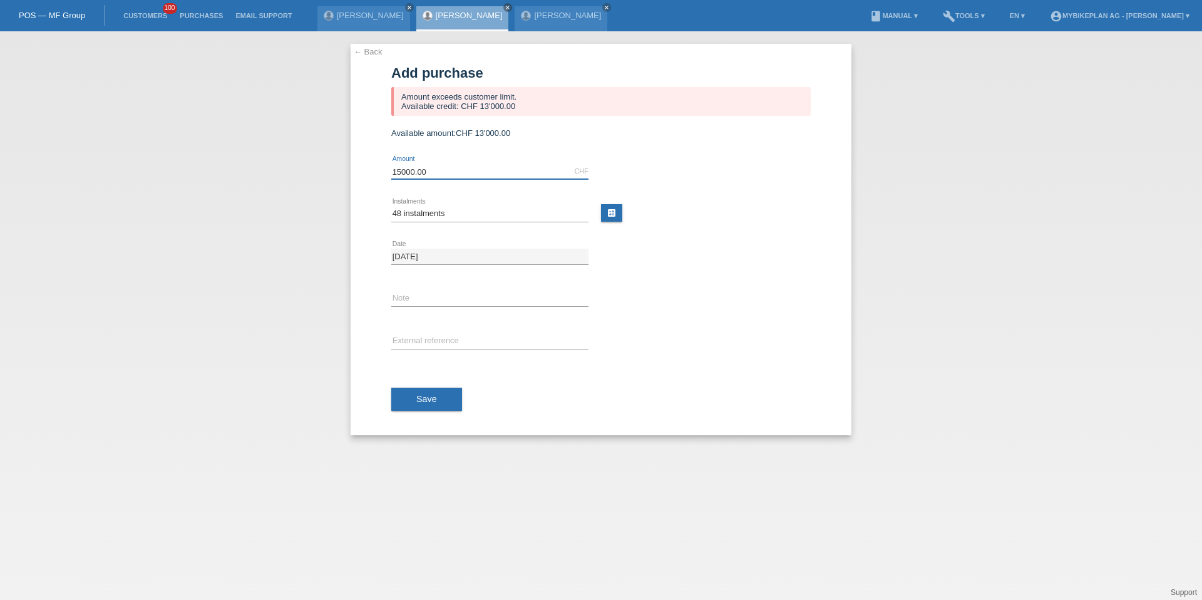
click at [421, 168] on input "15000.00" at bounding box center [489, 171] width 197 height 16
type input "13000.00"
click at [401, 396] on button "Save" at bounding box center [426, 400] width 71 height 24
